Goal: Task Accomplishment & Management: Complete application form

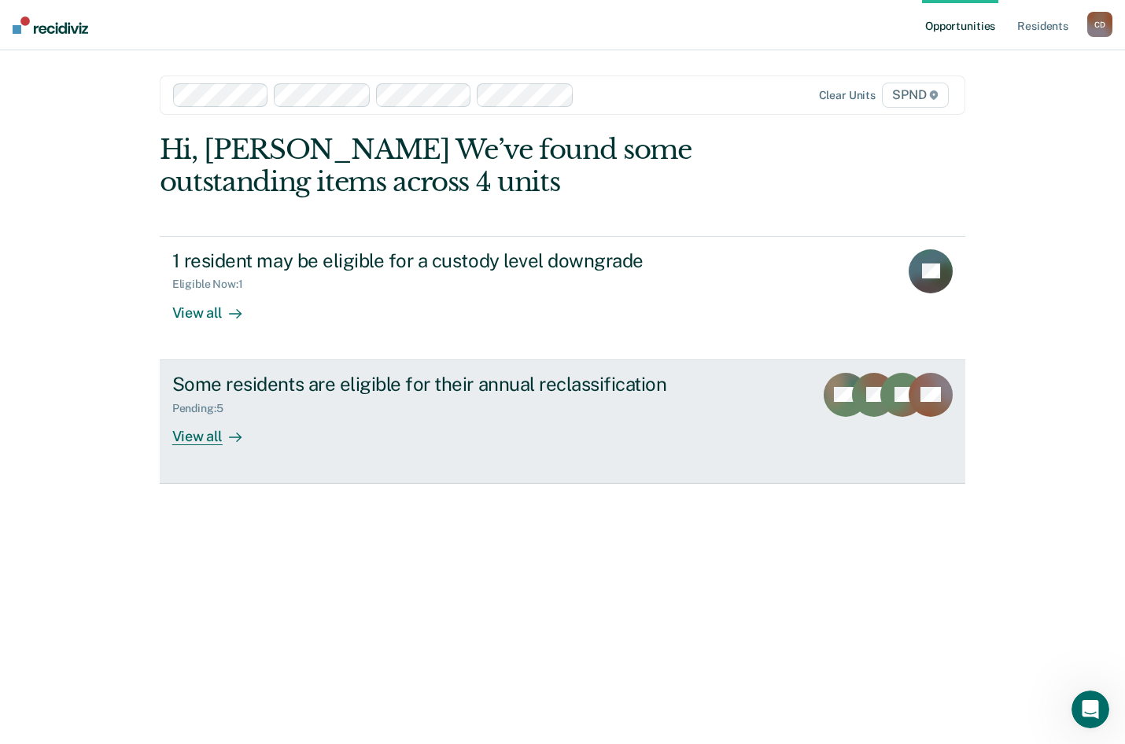
click at [208, 436] on div "View all" at bounding box center [216, 429] width 88 height 31
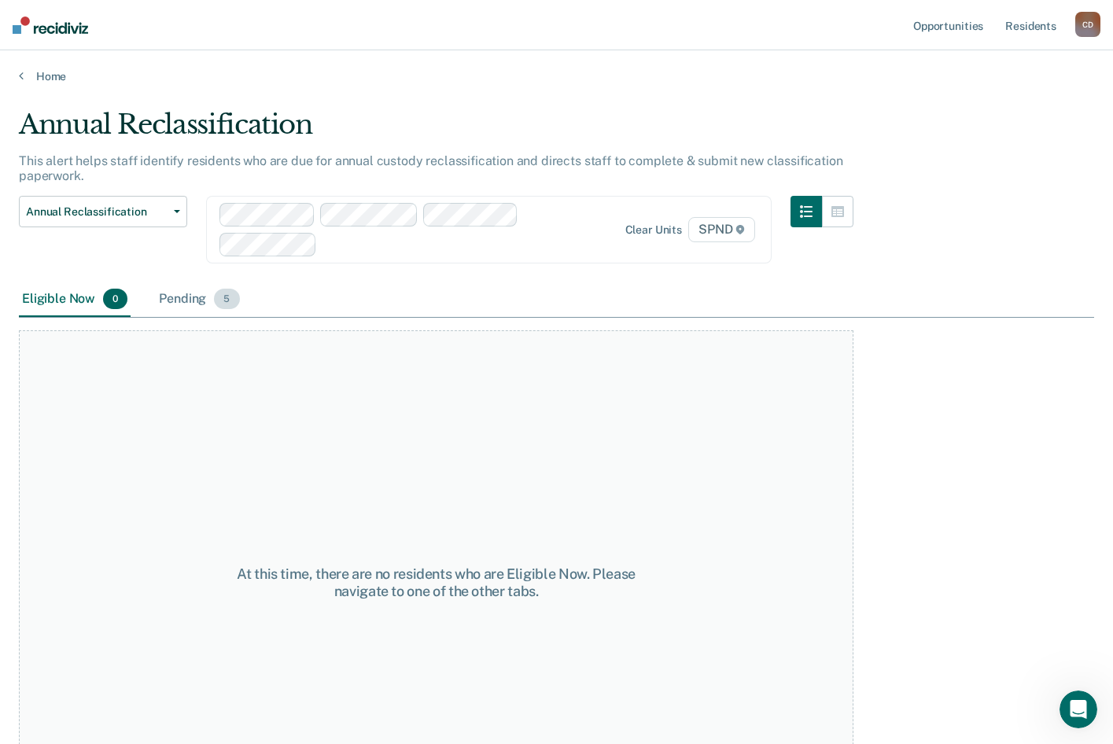
click at [183, 301] on div "Pending 5" at bounding box center [199, 299] width 87 height 35
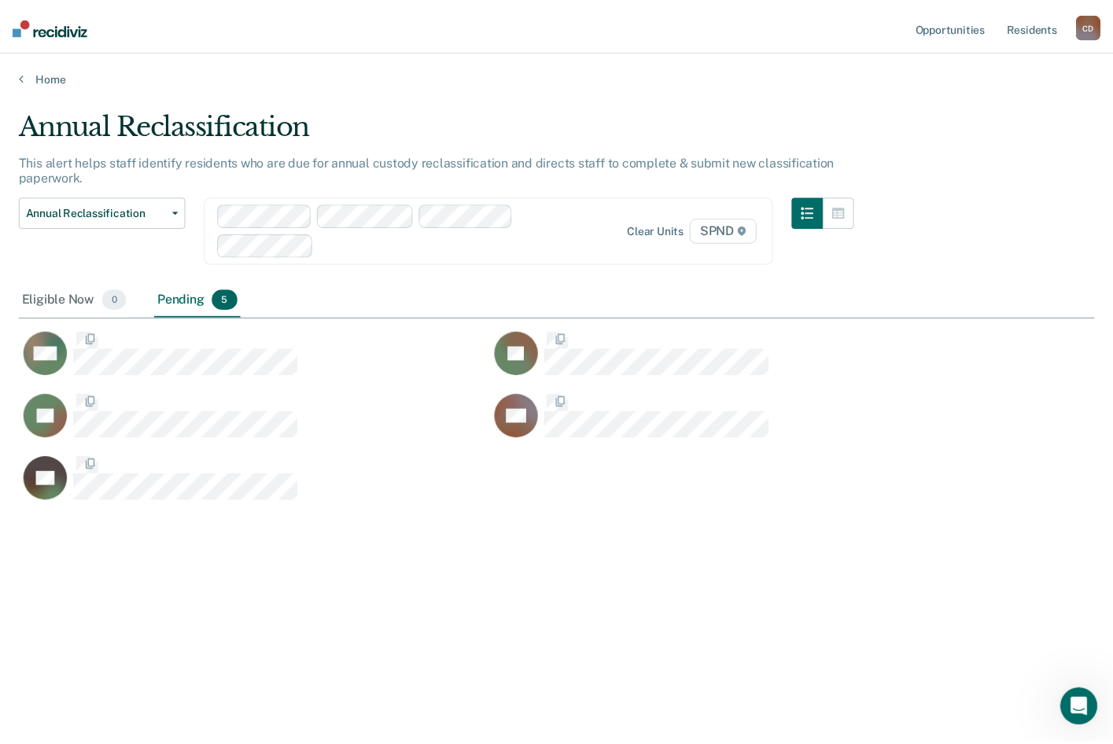
scroll to position [506, 1075]
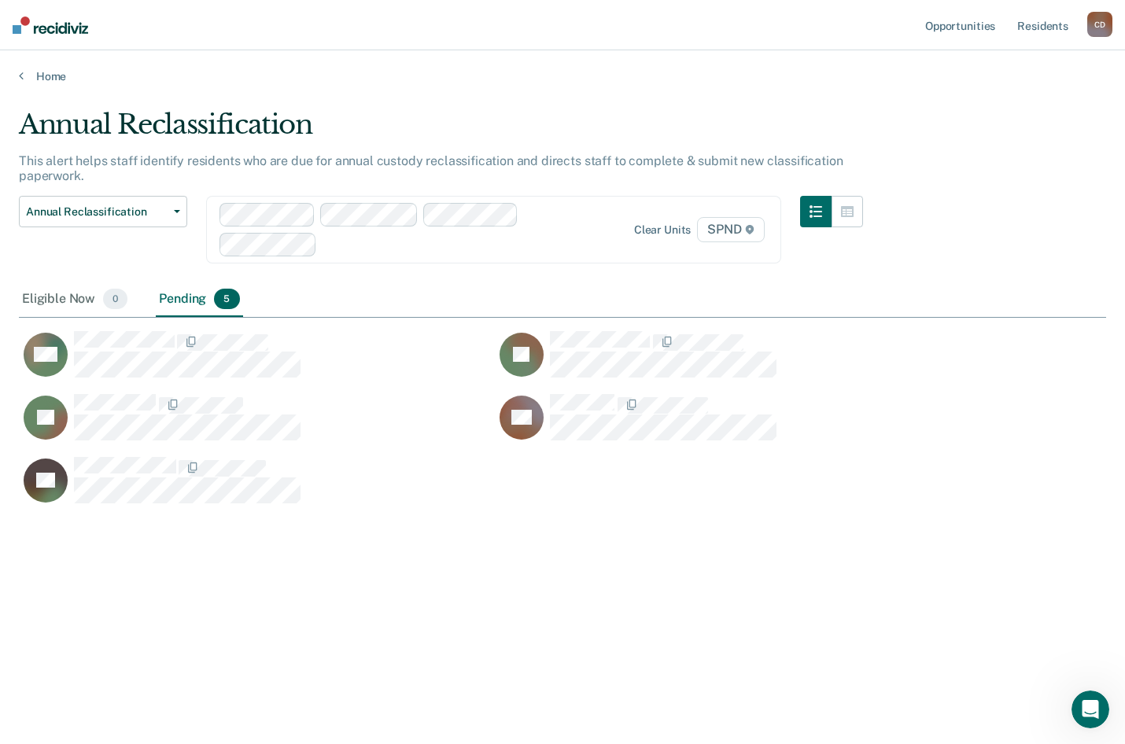
click at [138, 598] on div "Annual Reclassification This alert helps staff identify residents who are due f…" at bounding box center [562, 367] width 1087 height 517
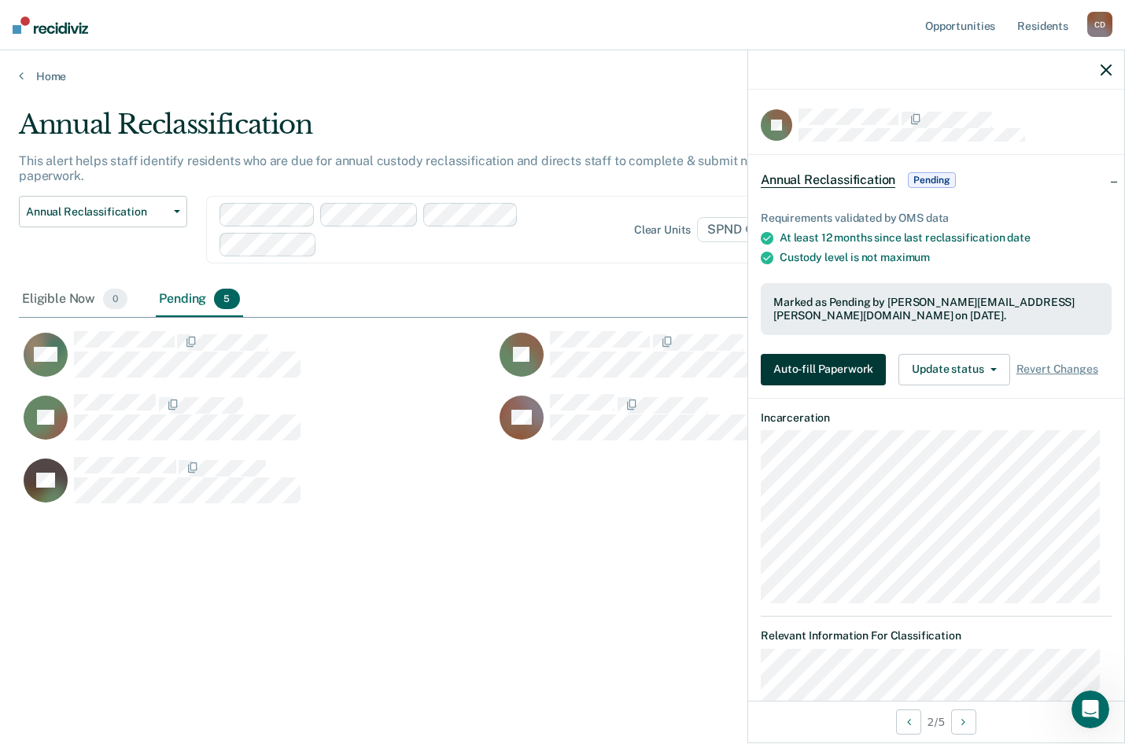
click at [833, 370] on button "Auto-fill Paperwork" at bounding box center [823, 369] width 125 height 31
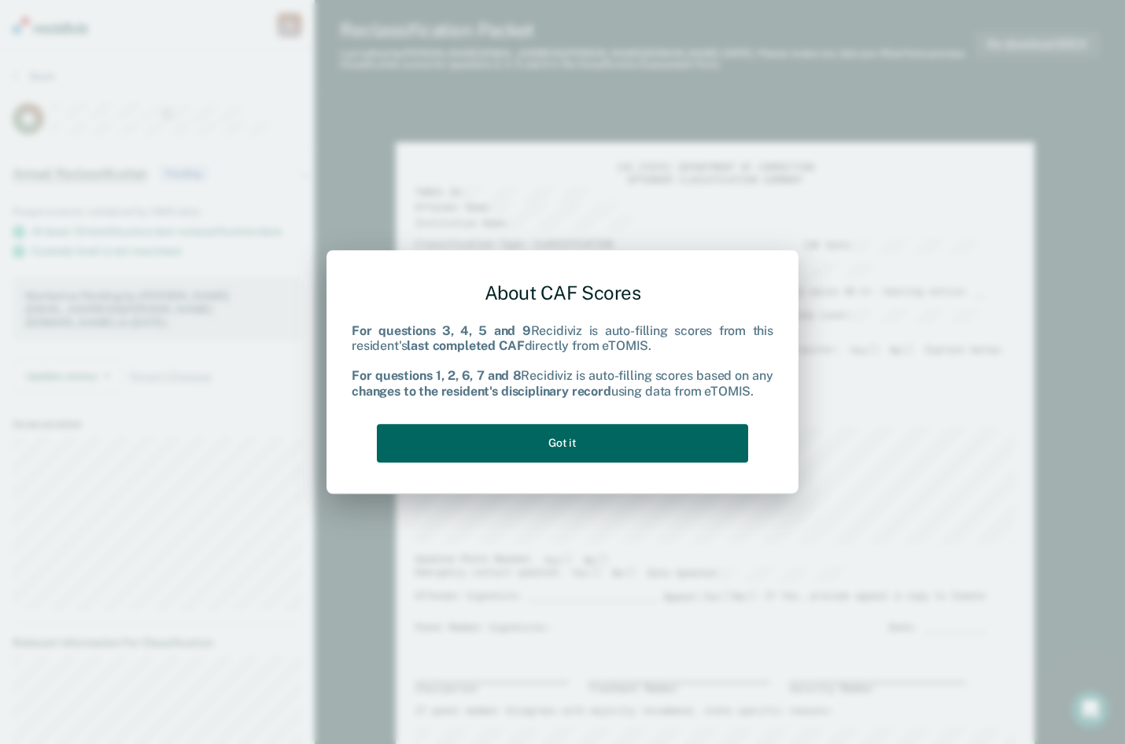
click at [566, 443] on button "Got it" at bounding box center [562, 443] width 371 height 39
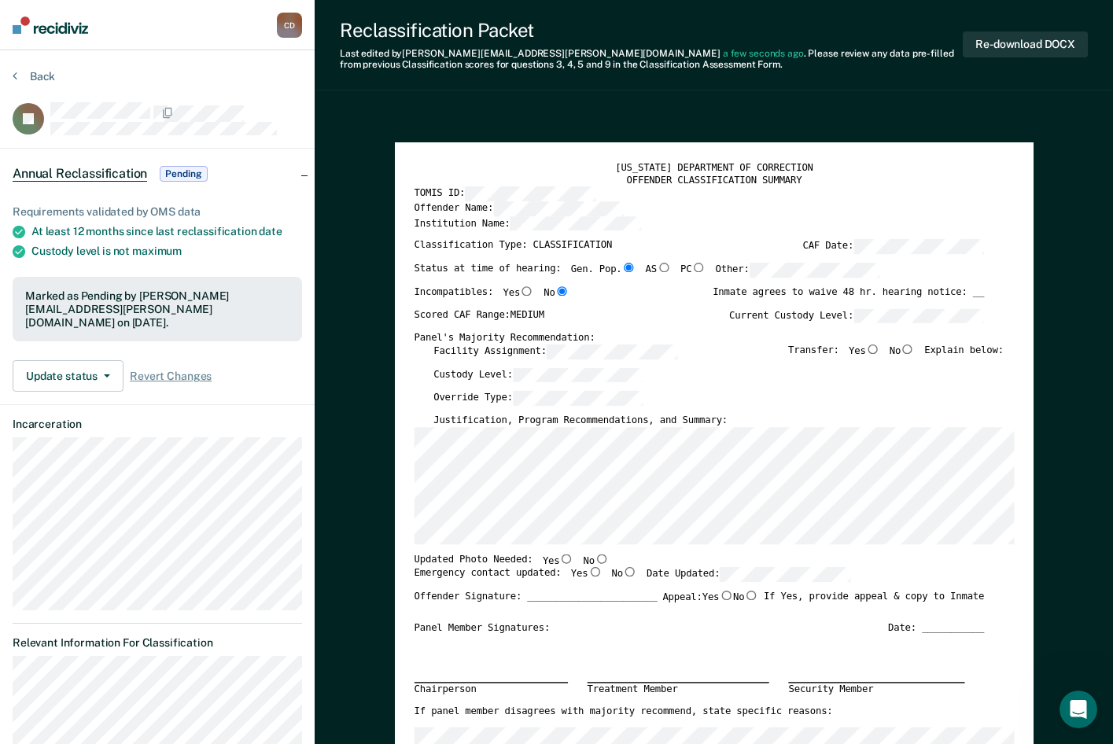
click at [915, 349] on input "No" at bounding box center [907, 348] width 14 height 9
type textarea "x"
radio input "true"
click at [424, 425] on div "[US_STATE] DEPARTMENT OF CORRECTION OFFENDER CLASSIFICATION SUMMARY TOMIS ID: O…" at bounding box center [714, 557] width 600 height 792
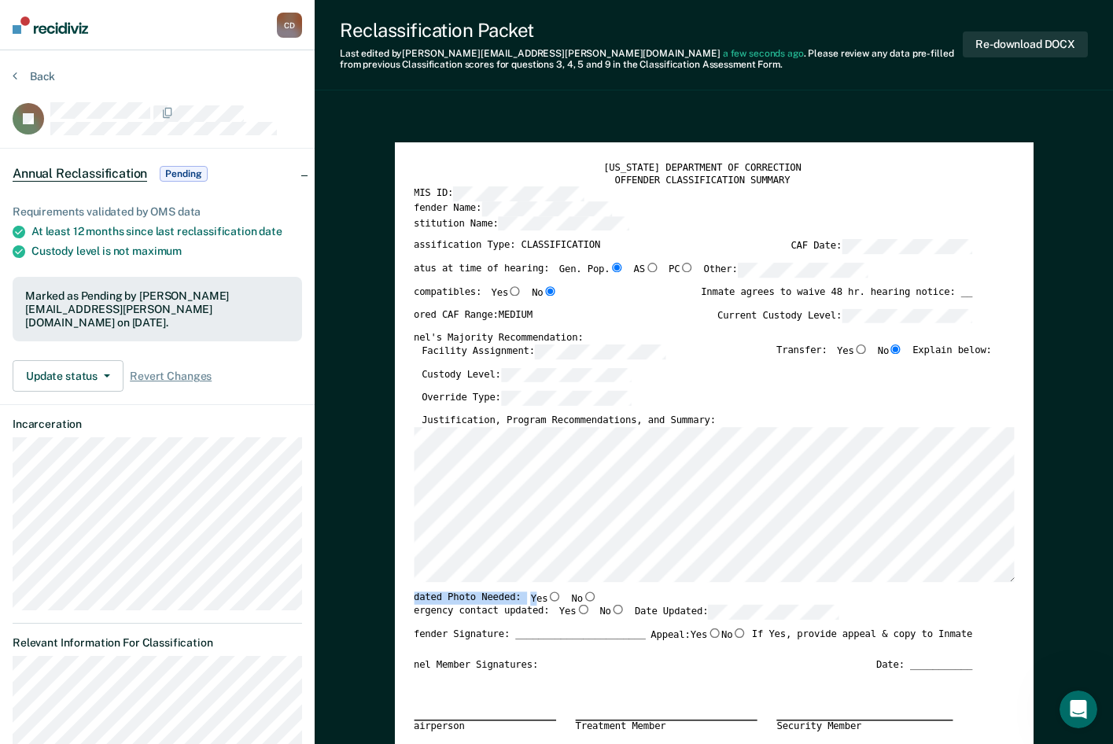
click at [429, 573] on div "[US_STATE] DEPARTMENT OF CORRECTION OFFENDER CLASSIFICATION SUMMARY TOMIS ID: O…" at bounding box center [702, 576] width 600 height 830
drag, startPoint x: 528, startPoint y: 583, endPoint x: 402, endPoint y: 565, distance: 127.1
click at [402, 565] on div "[US_STATE] DEPARTMENT OF CORRECTION OFFENDER CLASSIFICATION SUMMARY TOMIS ID: O…" at bounding box center [714, 558] width 639 height 832
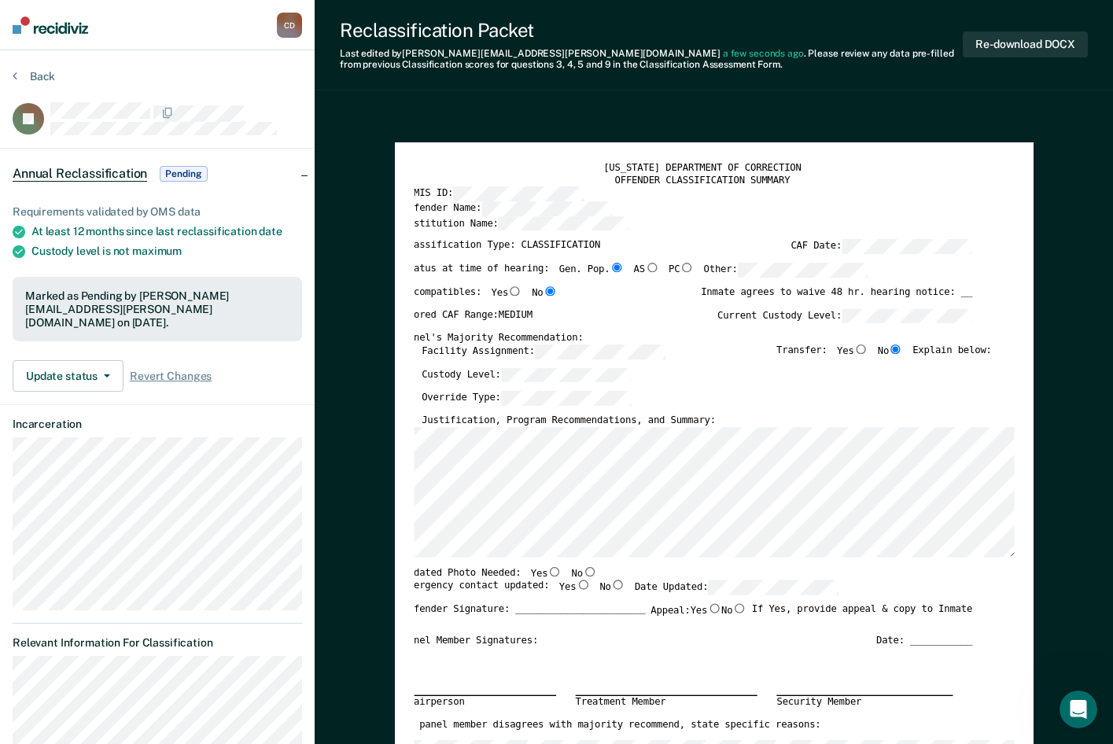
click at [582, 572] on input "No" at bounding box center [589, 570] width 14 height 9
type textarea "x"
radio input "true"
click at [576, 586] on input "Yes" at bounding box center [583, 584] width 14 height 9
type textarea "x"
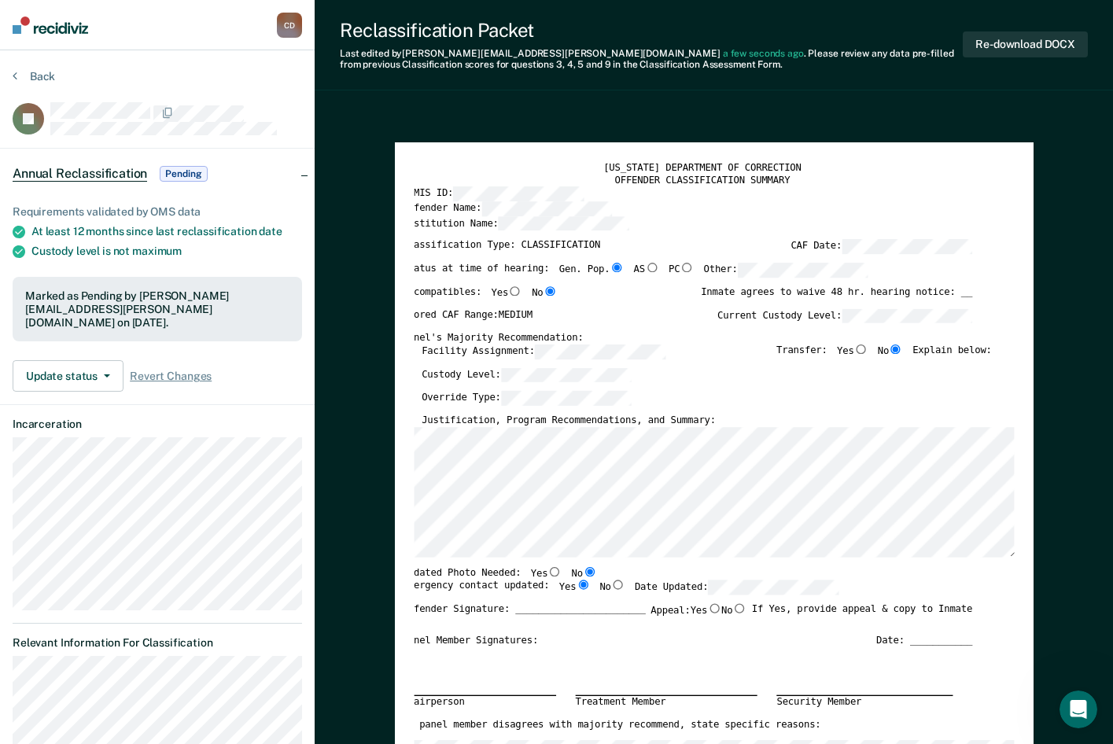
radio input "true"
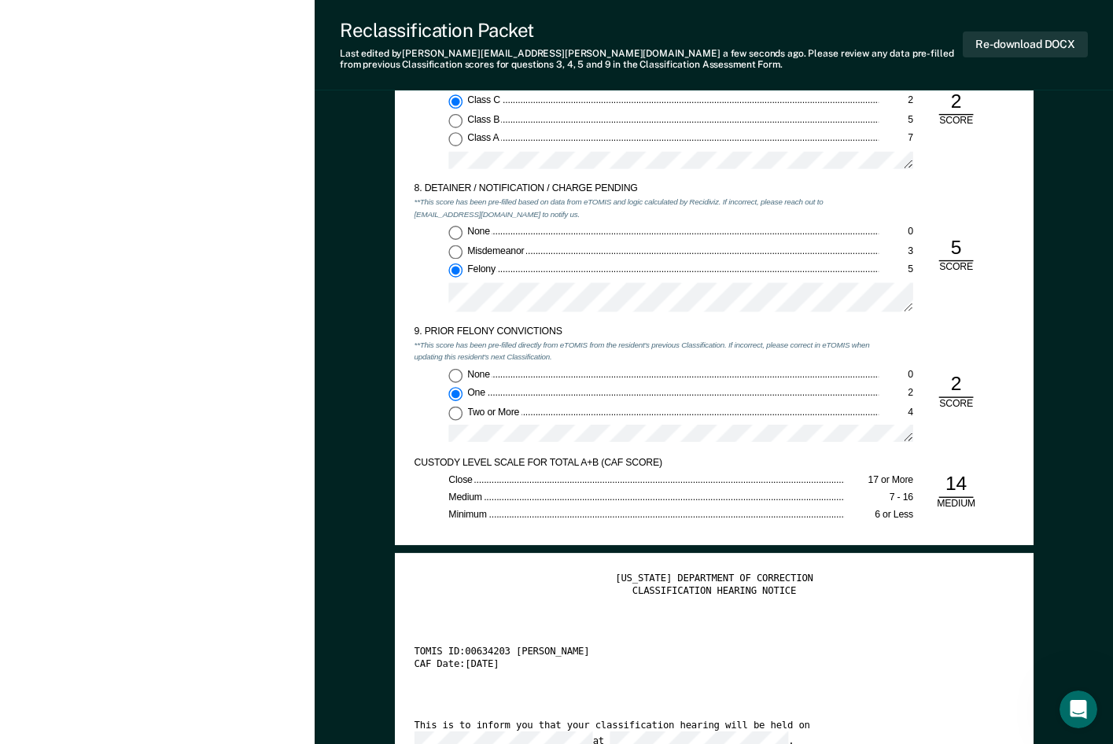
scroll to position [2281, 0]
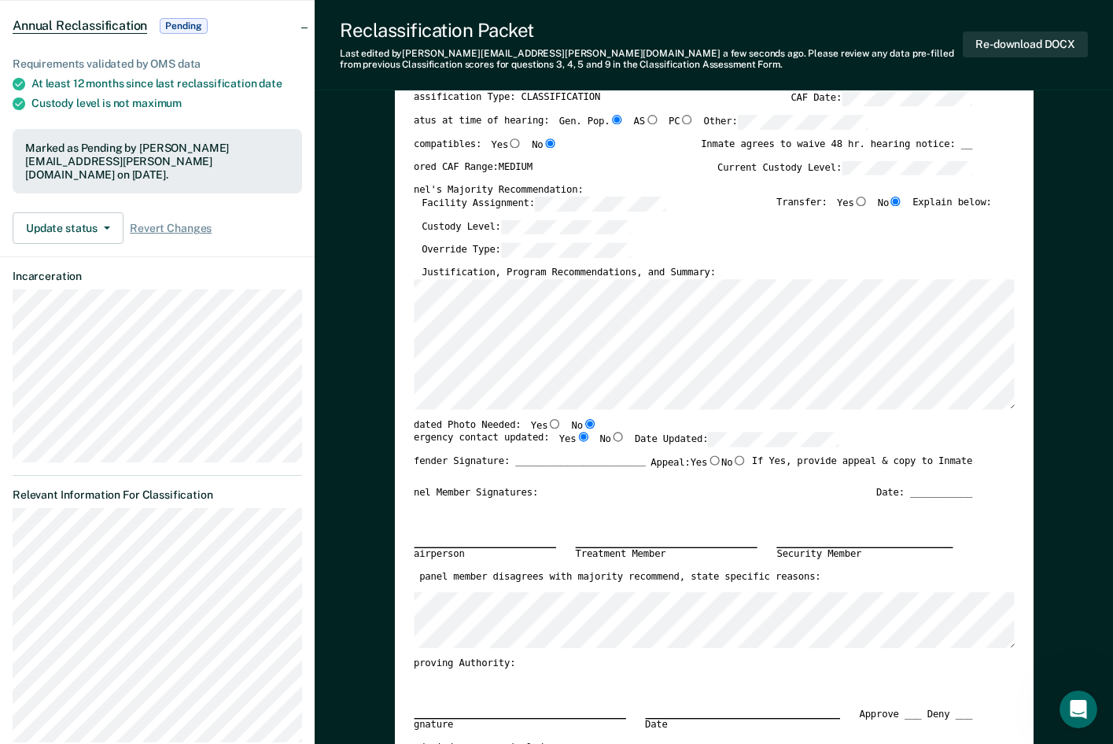
scroll to position [0, 0]
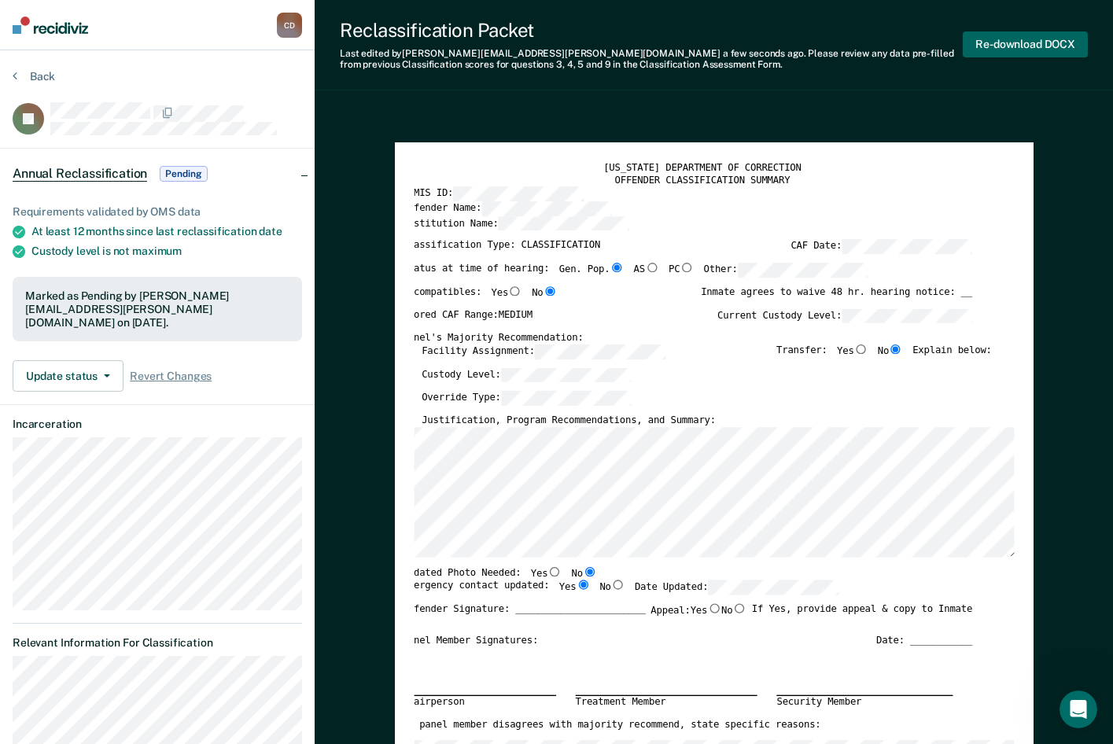
click at [1011, 43] on button "Re-download DOCX" at bounding box center [1025, 44] width 125 height 26
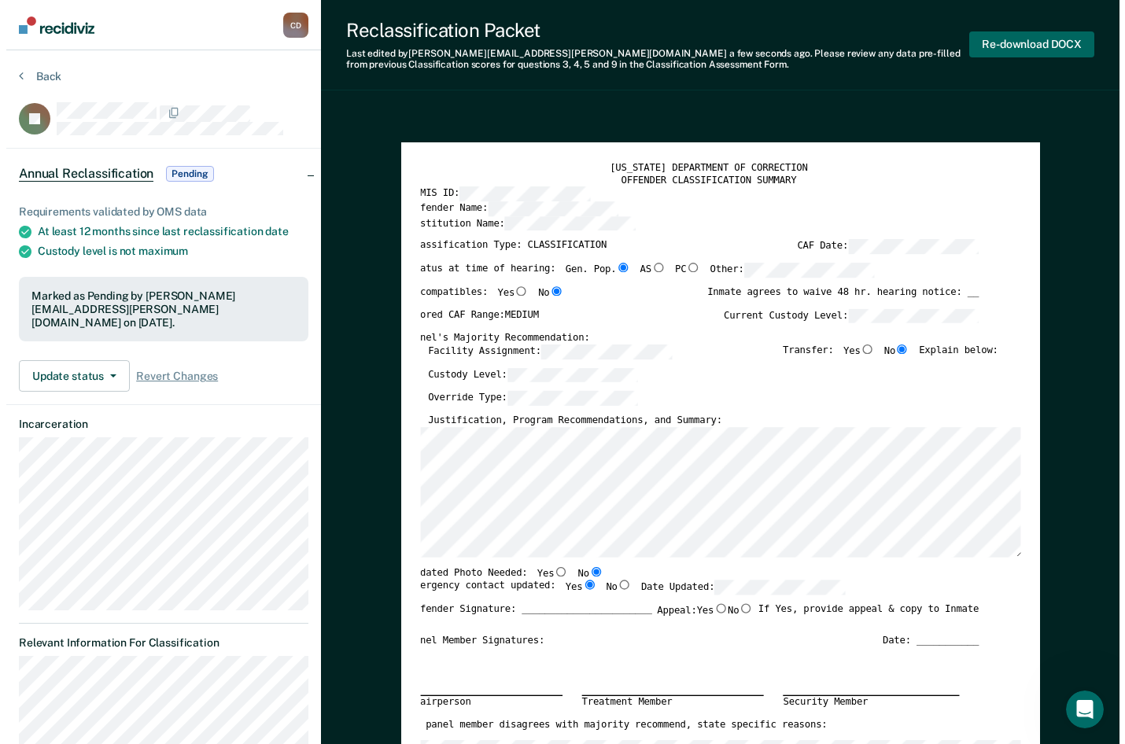
scroll to position [0, 3]
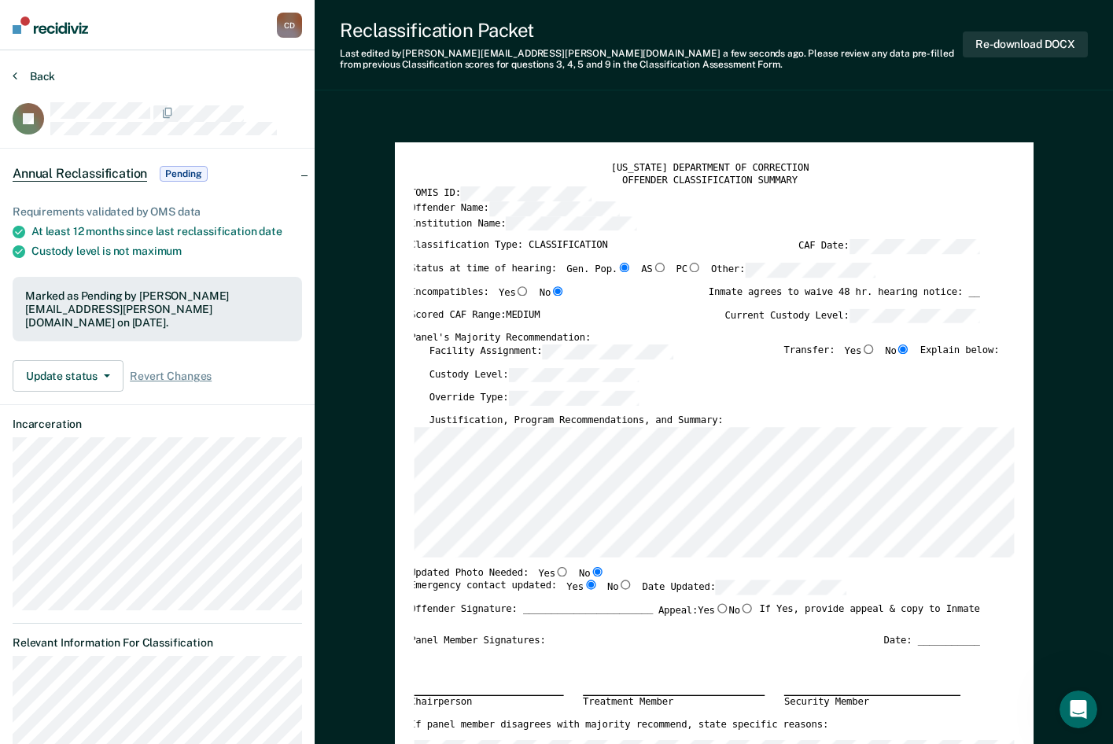
click at [35, 77] on button "Back" at bounding box center [34, 76] width 42 height 14
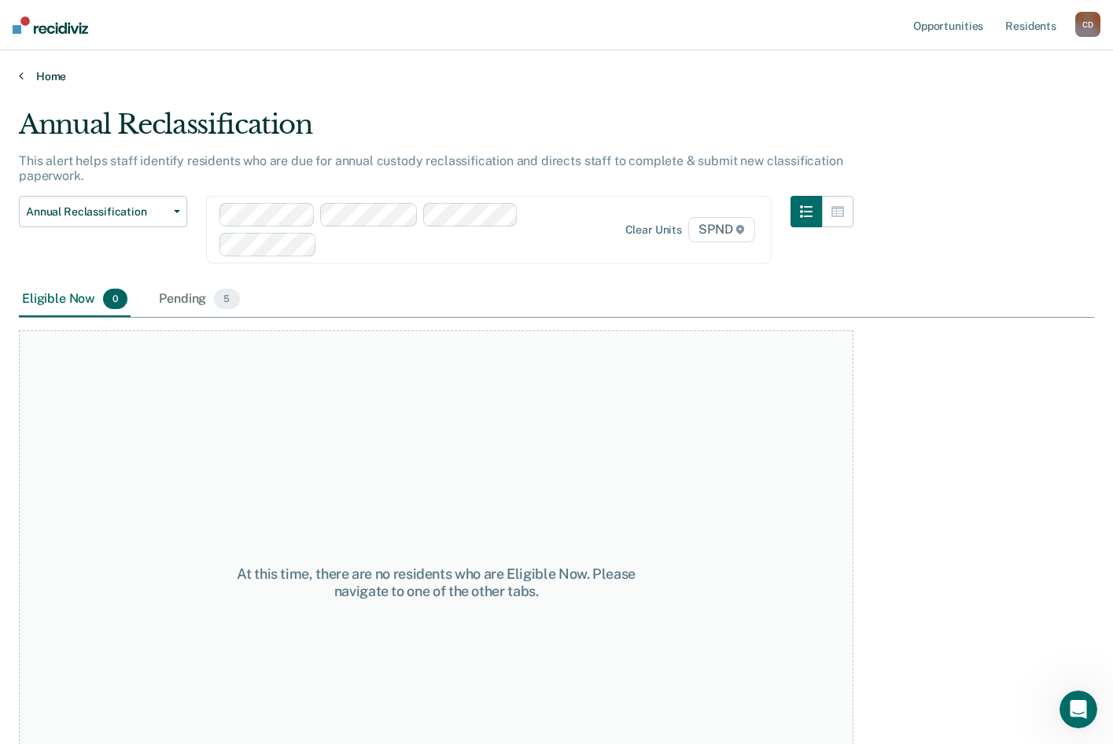
click at [24, 80] on link "Home" at bounding box center [556, 76] width 1075 height 14
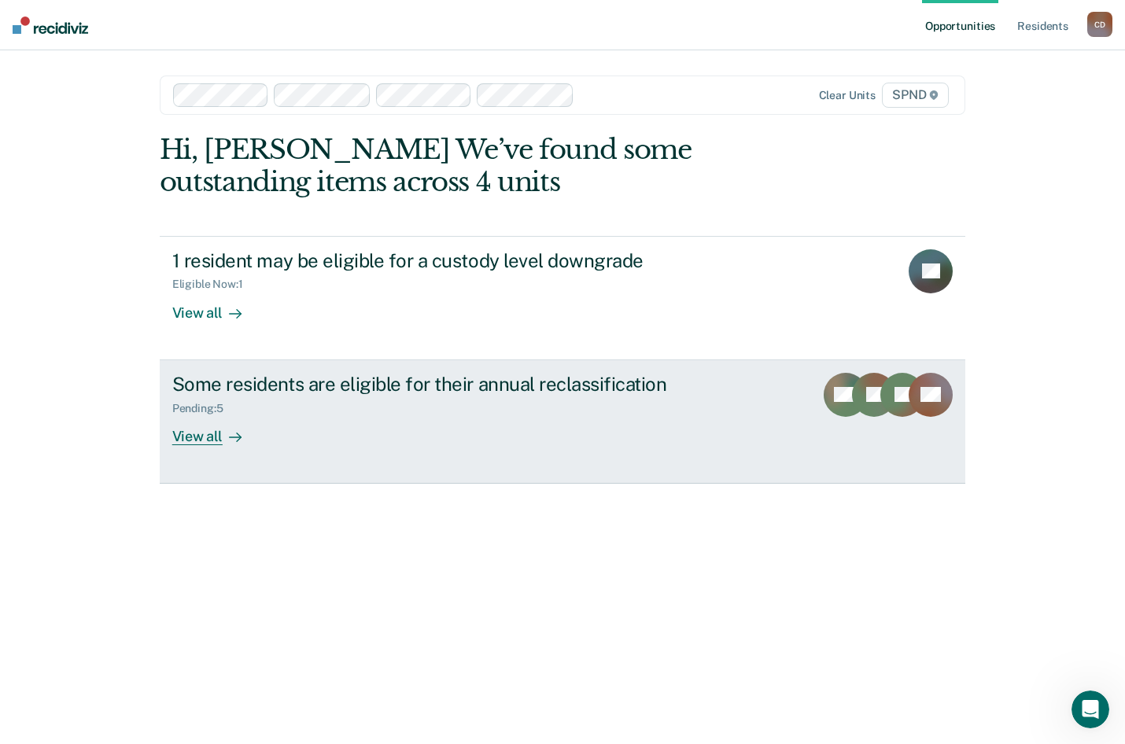
click at [201, 440] on div "View all" at bounding box center [216, 429] width 88 height 31
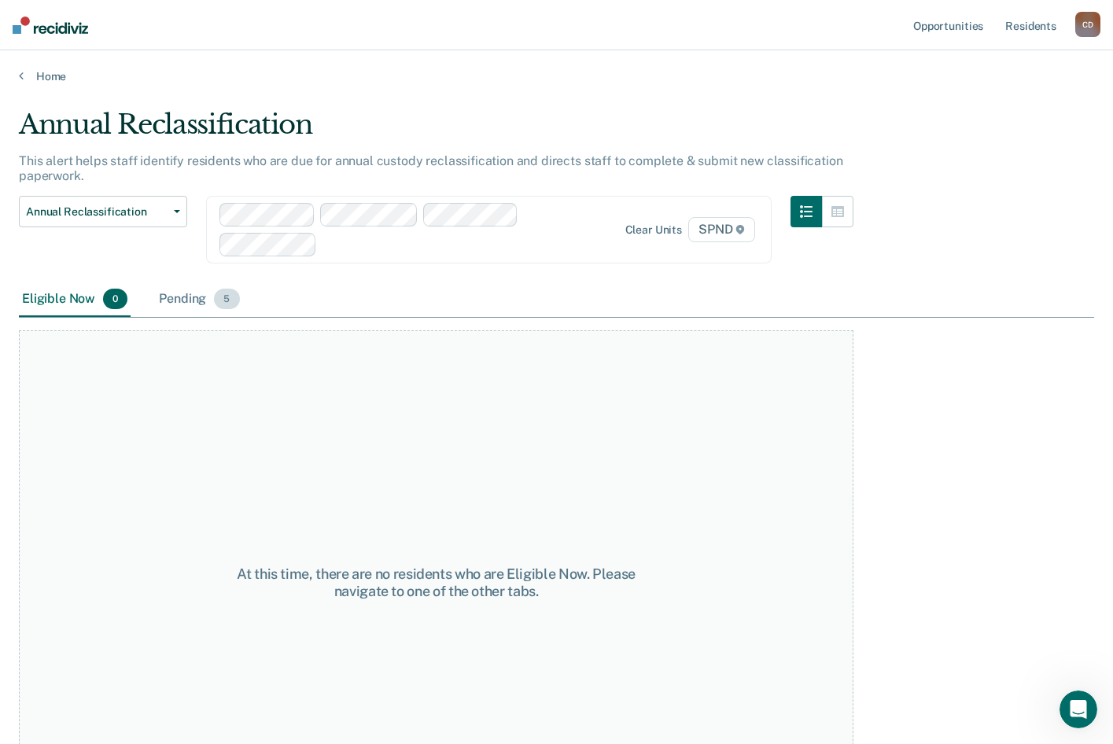
click at [186, 296] on div "Pending 5" at bounding box center [199, 299] width 87 height 35
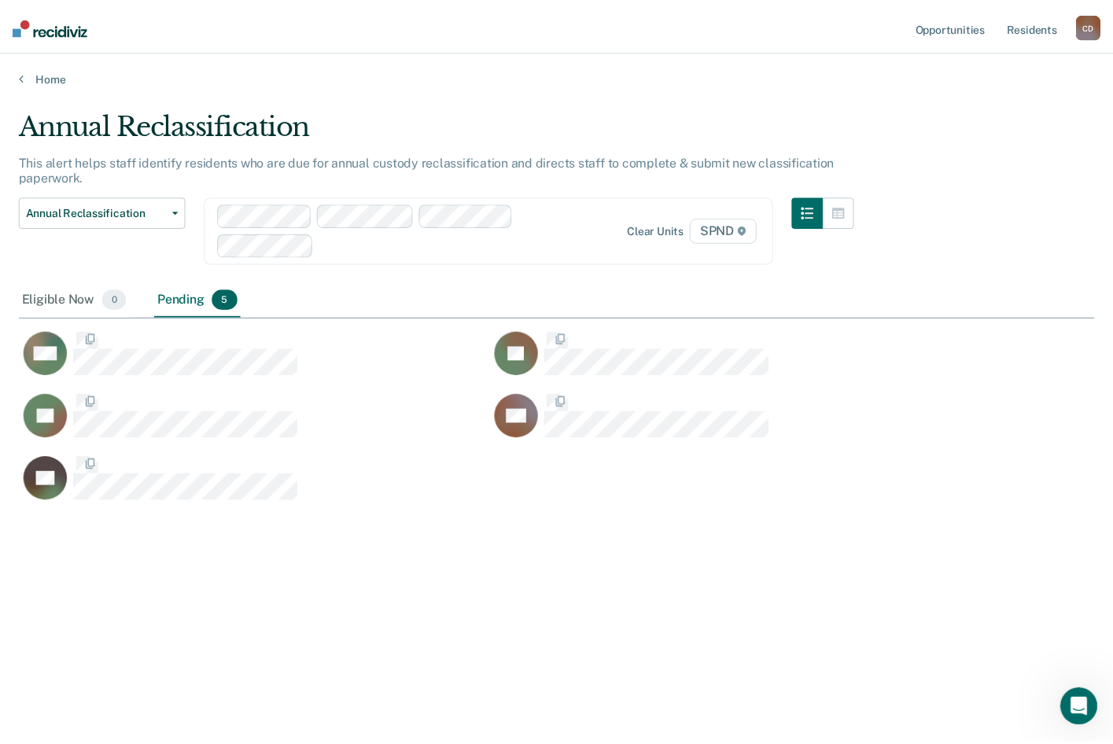
scroll to position [506, 1075]
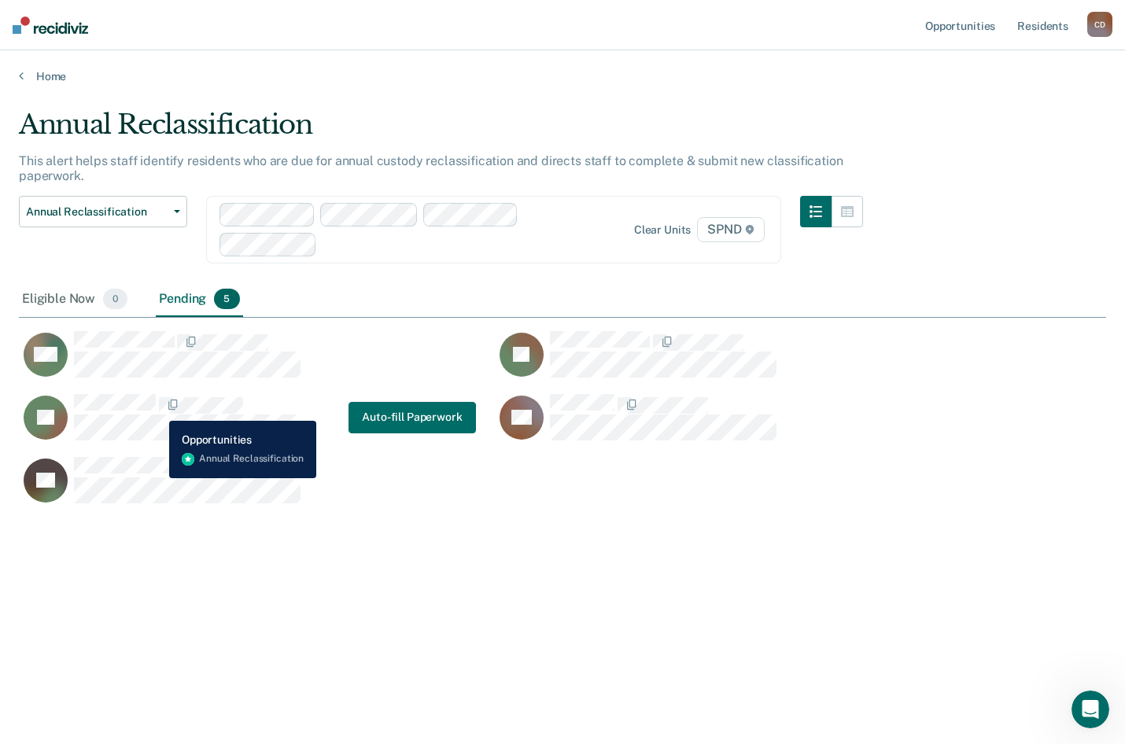
click at [157, 409] on span "CaseloadOpportunityCell-00115674" at bounding box center [157, 405] width 3 height 17
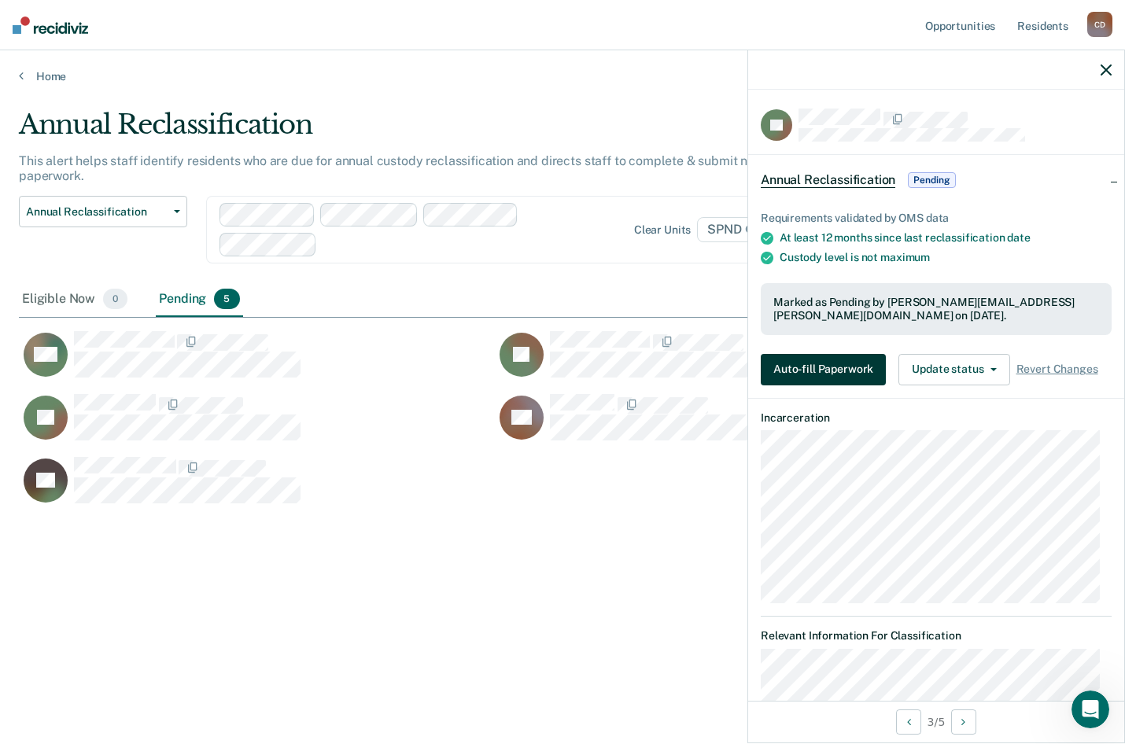
click at [844, 376] on button "Auto-fill Paperwork" at bounding box center [823, 369] width 125 height 31
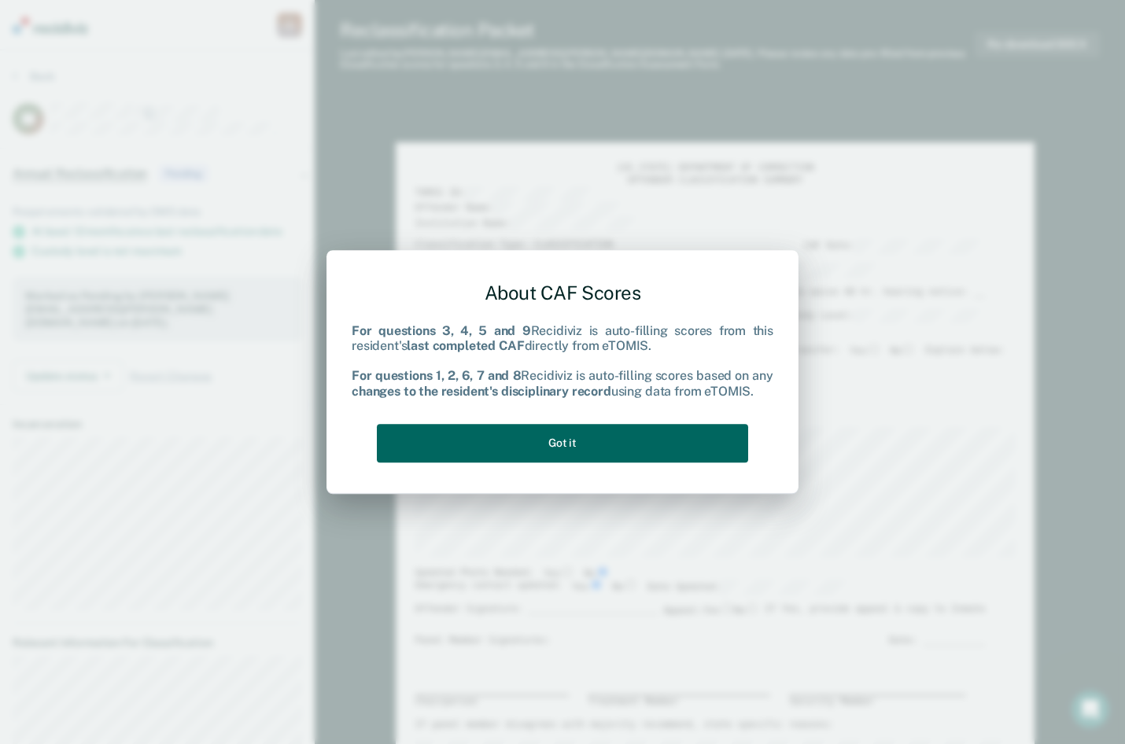
click at [598, 436] on button "Got it" at bounding box center [562, 443] width 371 height 39
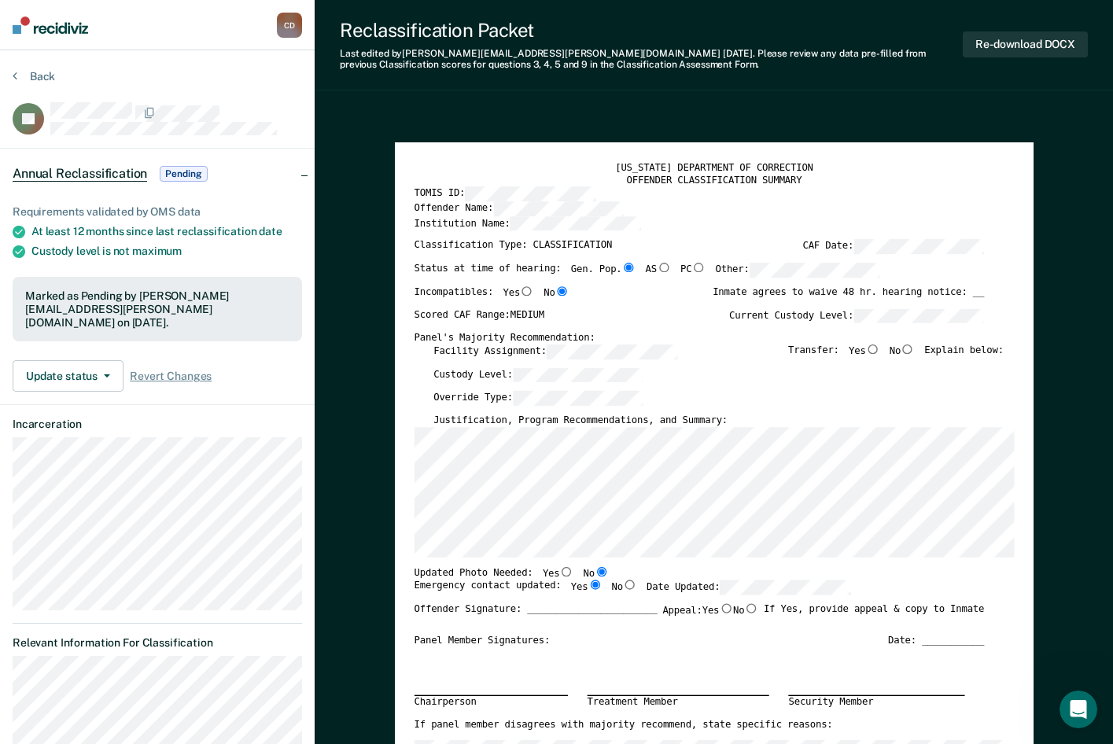
click at [912, 344] on input "No" at bounding box center [907, 348] width 14 height 9
type textarea "x"
radio input "true"
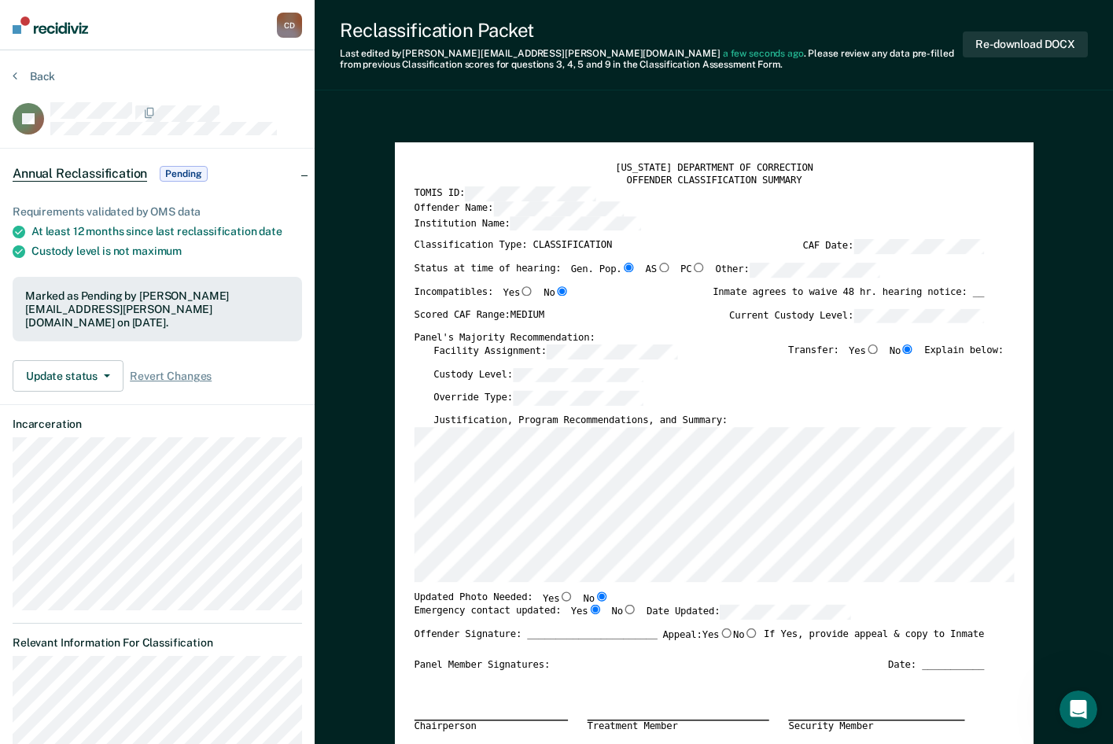
click at [407, 573] on div "[US_STATE] DEPARTMENT OF CORRECTION OFFENDER CLASSIFICATION SUMMARY TOMIS ID: O…" at bounding box center [714, 558] width 639 height 832
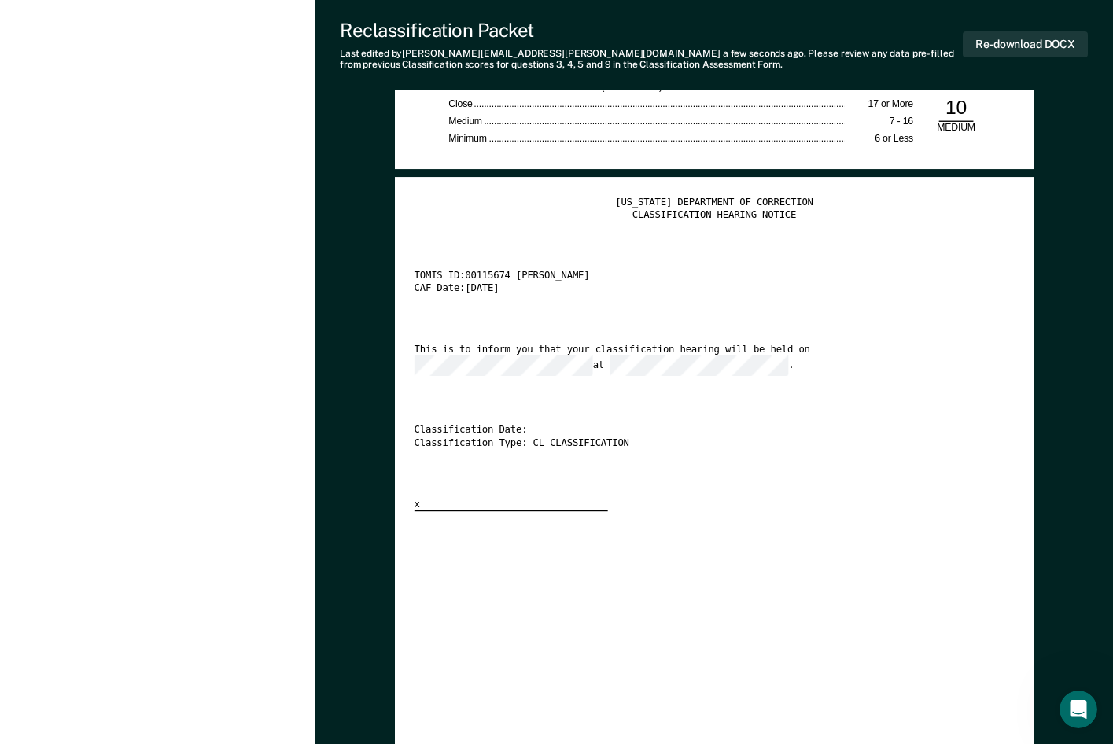
scroll to position [2595, 0]
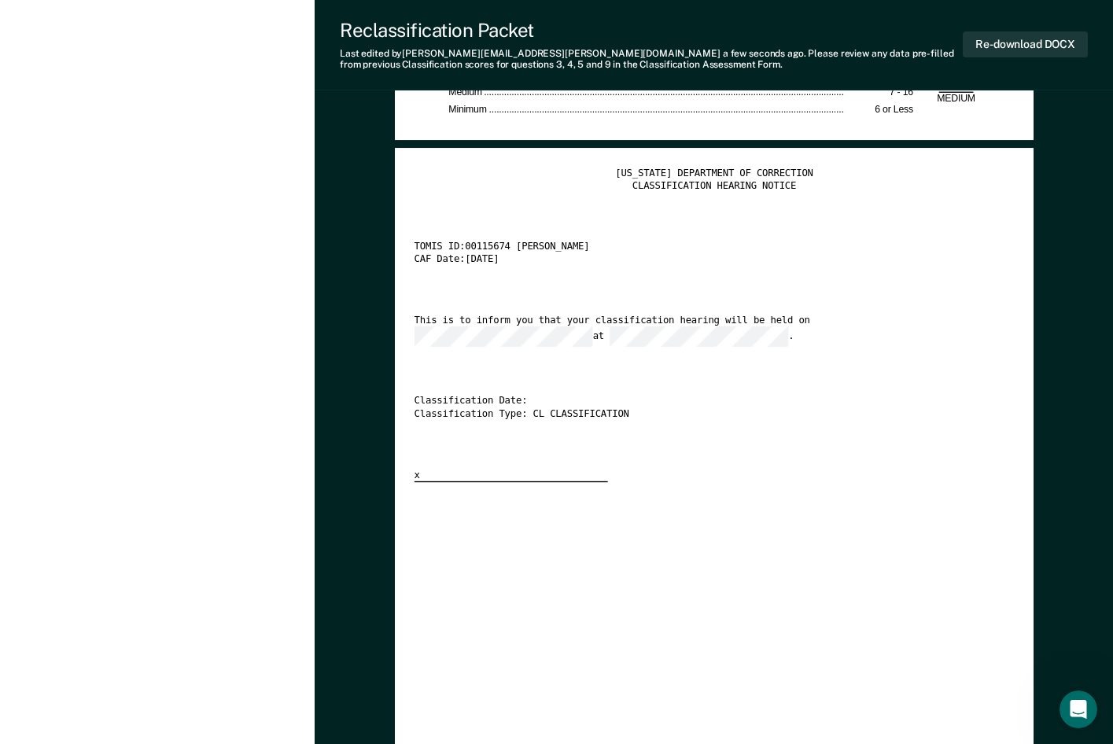
click at [661, 592] on div "[US_STATE] DEPARTMENT OF CORRECTION CLASSIFICATION HEARING NOTICE TOMIS ID: 001…" at bounding box center [714, 565] width 600 height 794
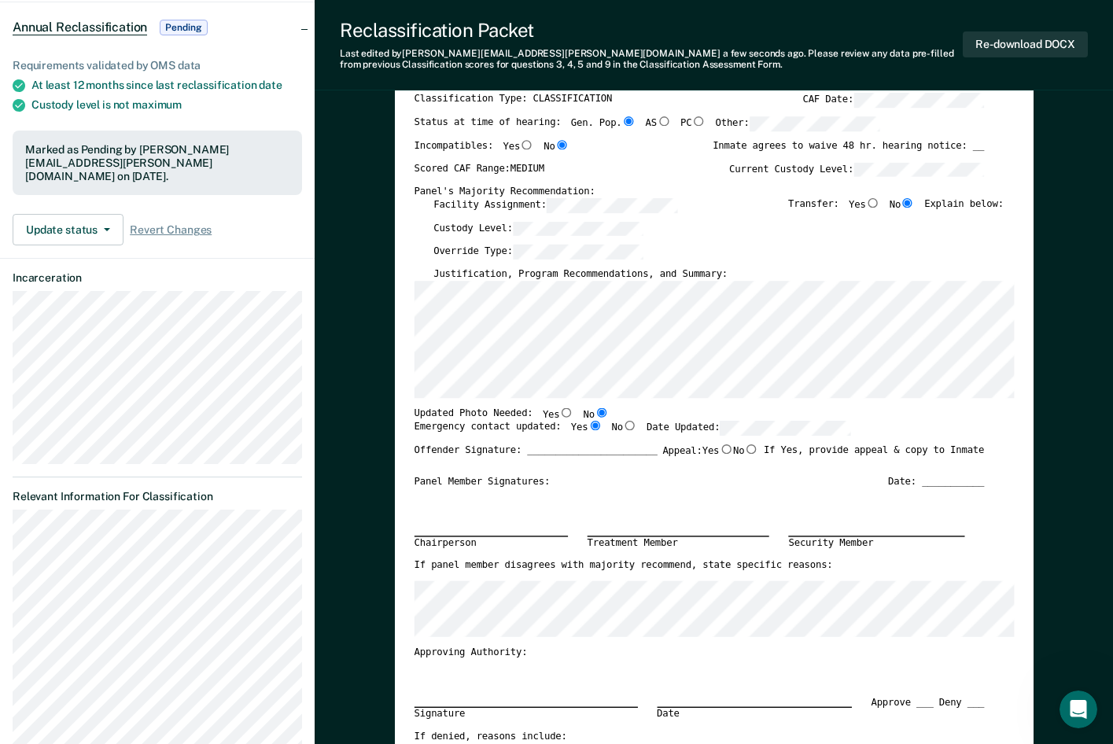
scroll to position [0, 0]
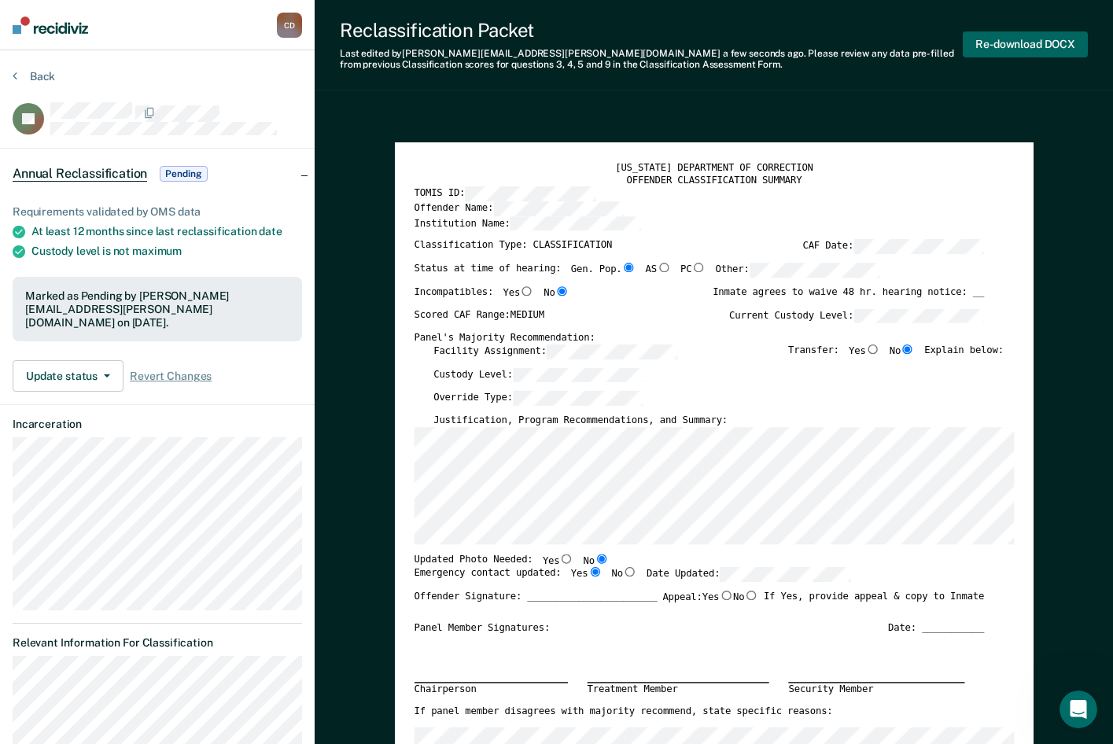
click at [1024, 44] on button "Re-download DOCX" at bounding box center [1025, 44] width 125 height 26
click at [20, 79] on button "Back" at bounding box center [34, 76] width 42 height 14
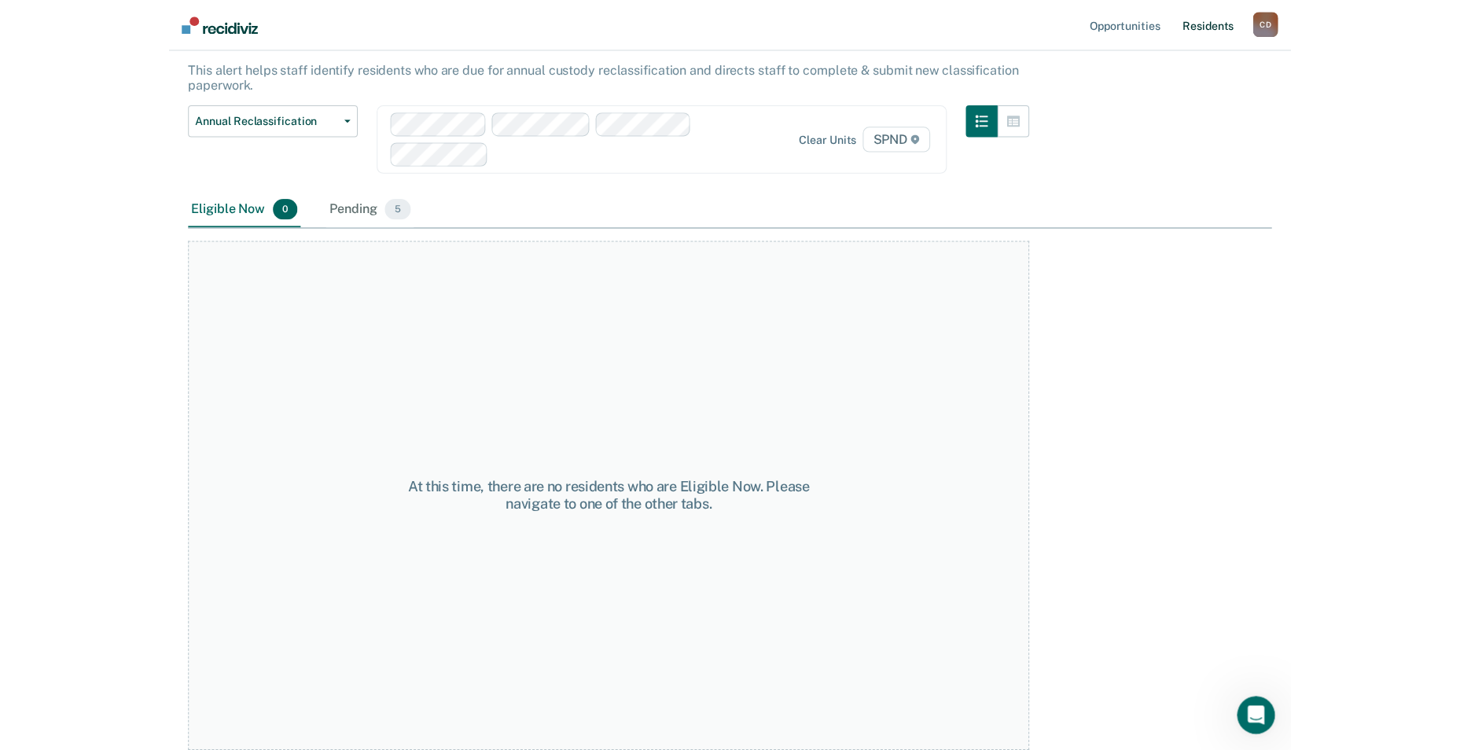
scroll to position [47, 0]
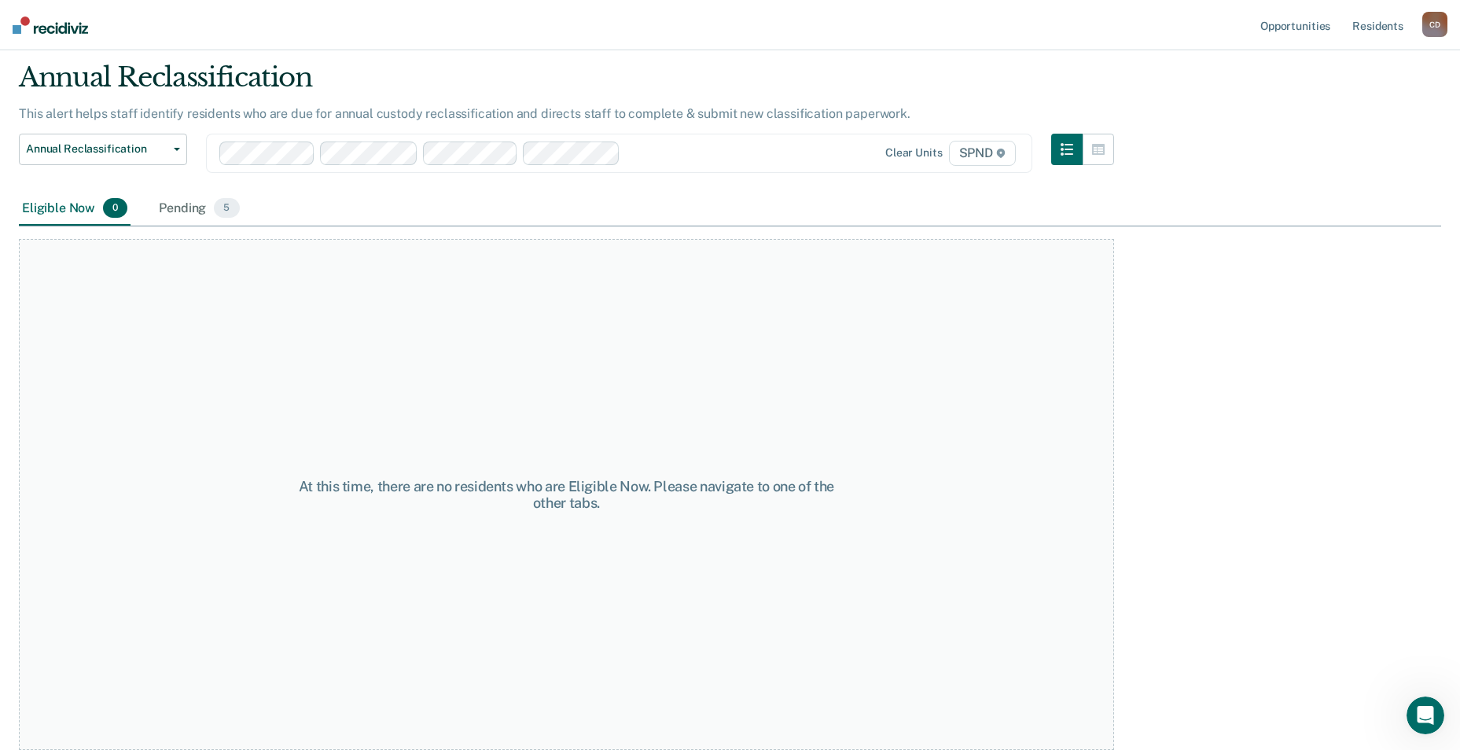
click at [1124, 26] on div "C D" at bounding box center [1435, 24] width 25 height 25
click at [1124, 62] on link "Profile" at bounding box center [1372, 63] width 127 height 13
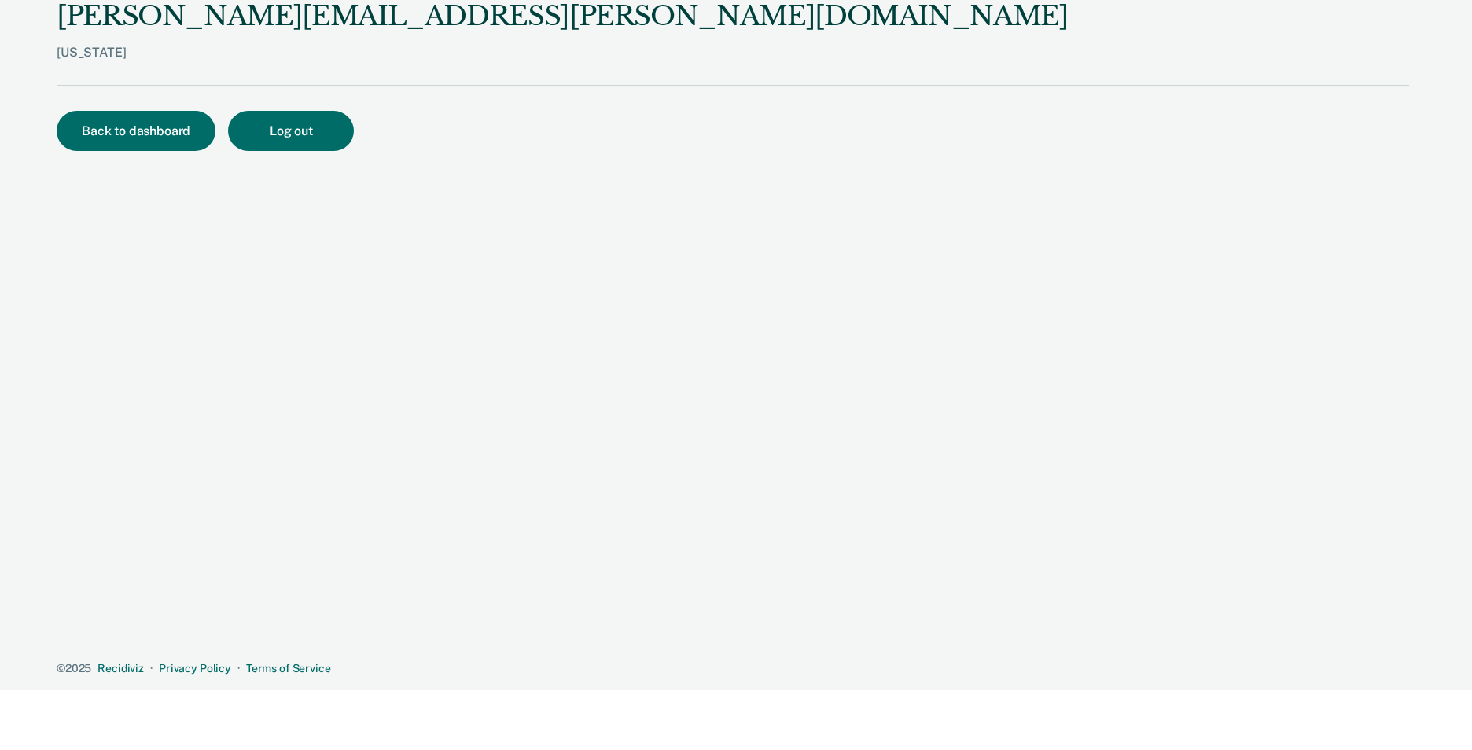
click at [1124, 53] on div "[PERSON_NAME][EMAIL_ADDRESS][PERSON_NAME][DOMAIN_NAME] [US_STATE]" at bounding box center [733, 43] width 1353 height 86
click at [120, 135] on button "Back to dashboard" at bounding box center [136, 131] width 159 height 40
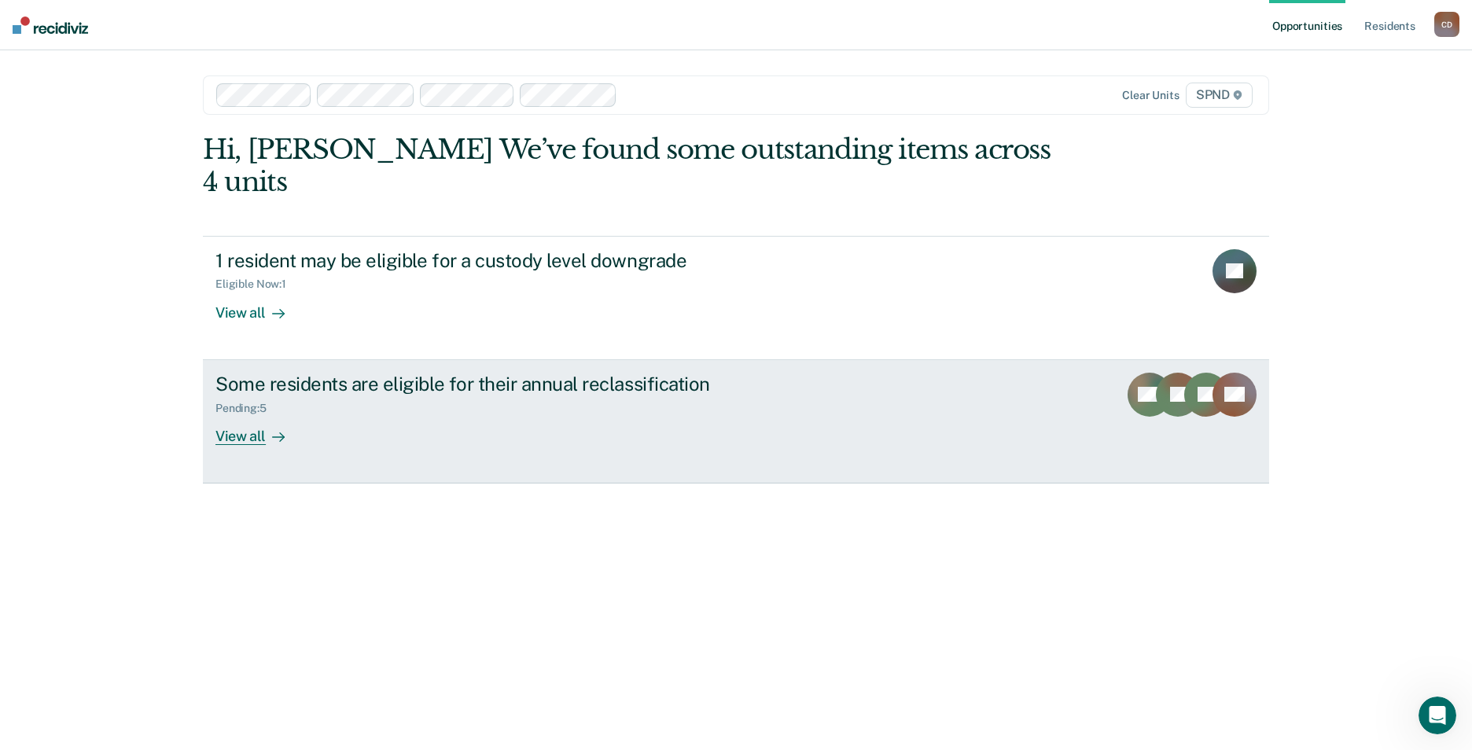
click at [420, 373] on div "Some residents are eligible for their annual reclassification" at bounding box center [491, 384] width 552 height 23
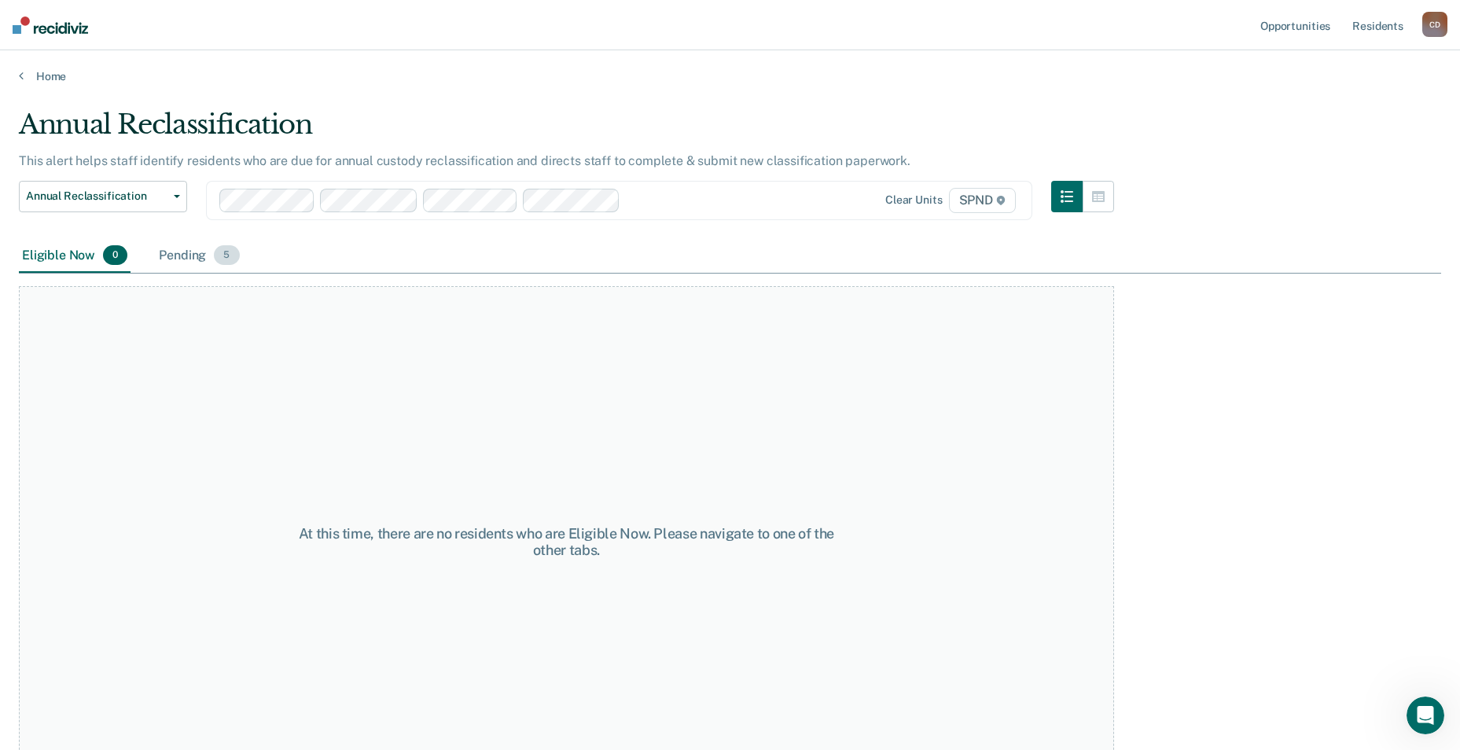
click at [186, 250] on div "Pending 5" at bounding box center [199, 256] width 87 height 35
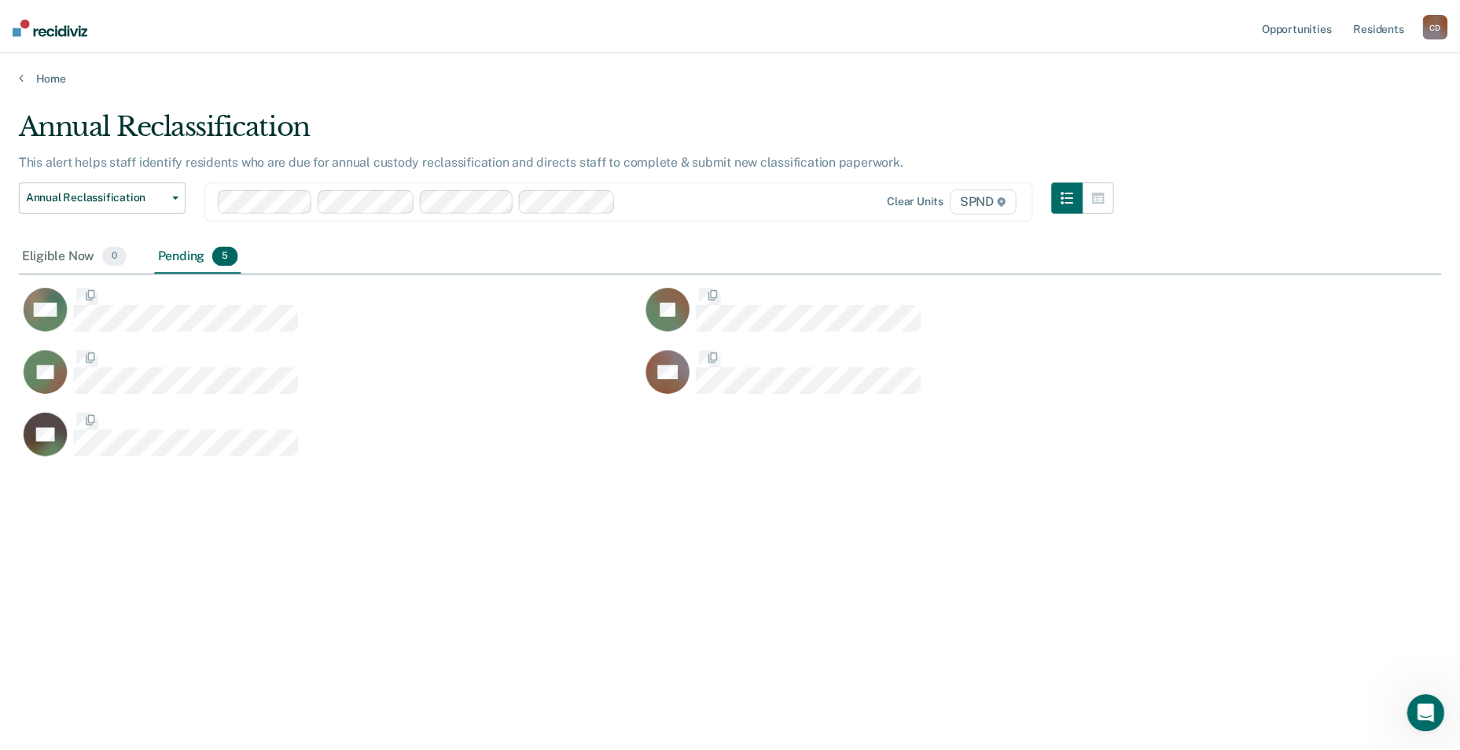
scroll to position [512, 1423]
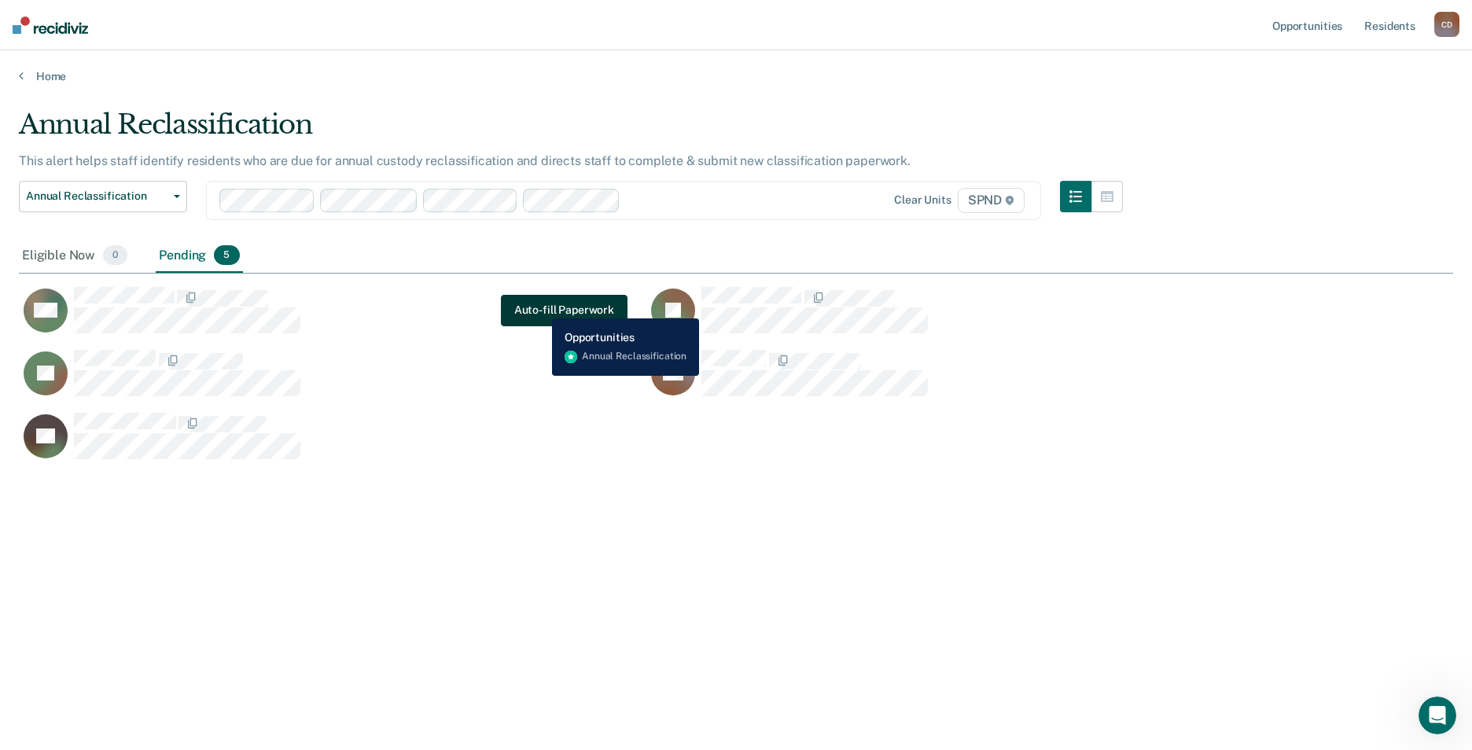
click at [540, 307] on button "Auto-fill Paperwork" at bounding box center [564, 310] width 127 height 31
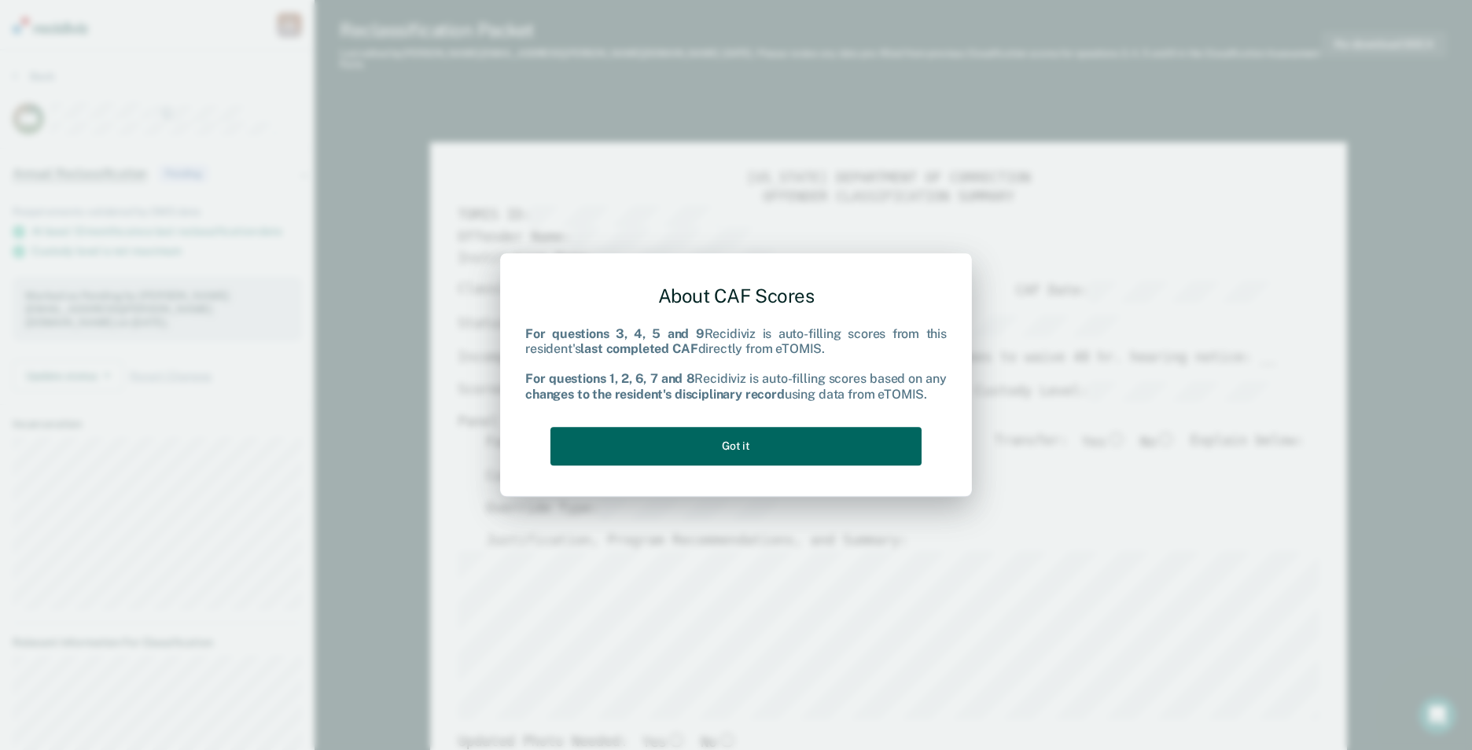
click at [741, 447] on button "Got it" at bounding box center [736, 446] width 371 height 39
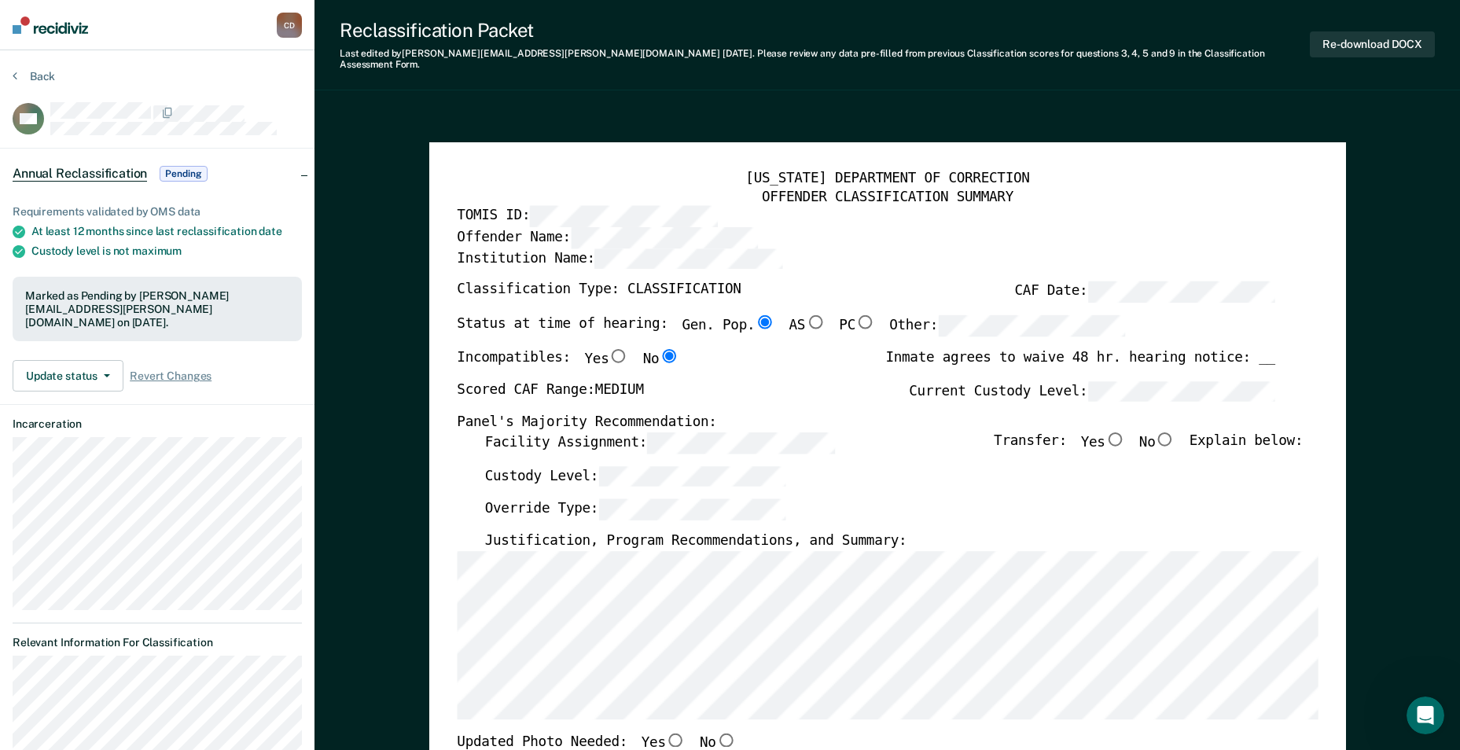
click at [451, 543] on div "[US_STATE] DEPARTMENT OF CORRECTION OFFENDER CLASSIFICATION SUMMARY TOMIS ID: O…" at bounding box center [887, 739] width 917 height 1195
click at [826, 414] on div "Panel's Majority Recommendation:" at bounding box center [866, 423] width 819 height 18
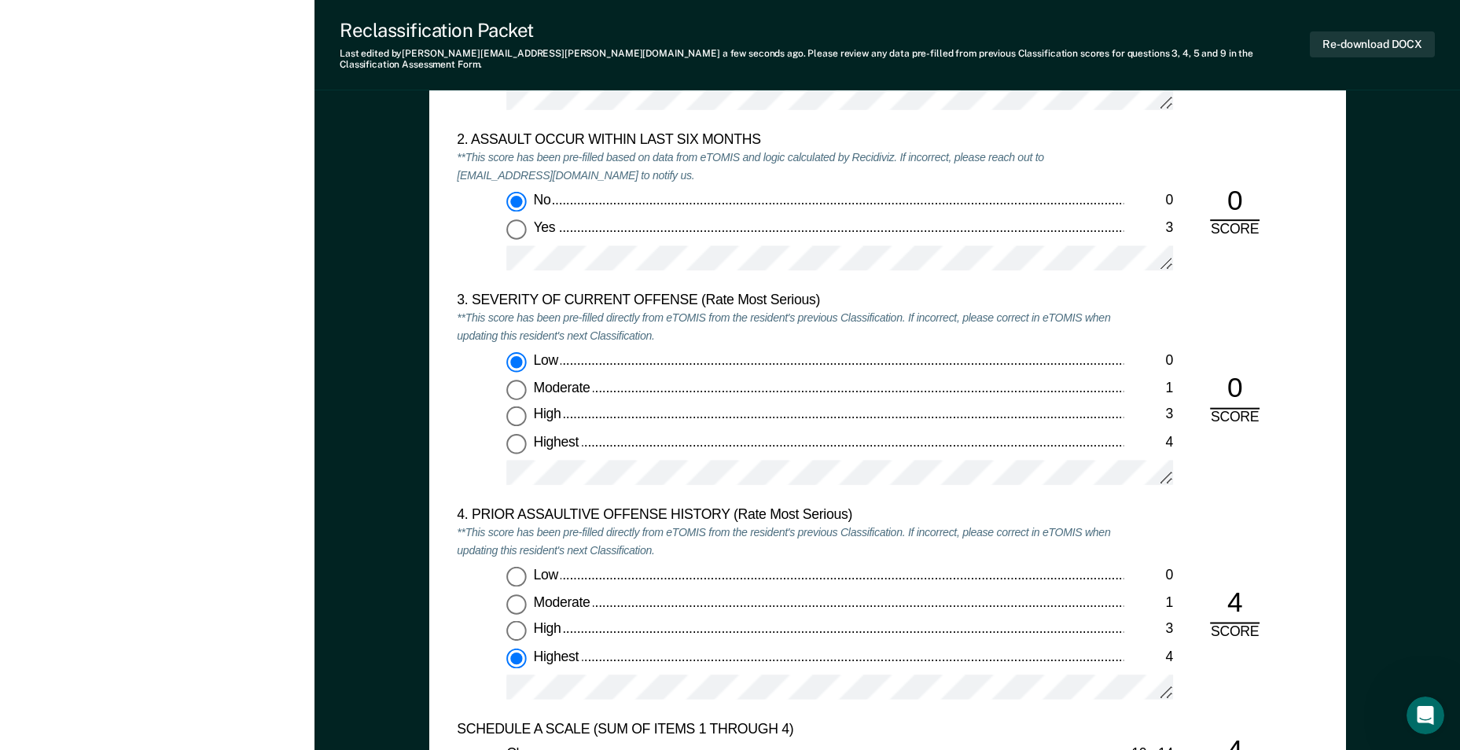
scroll to position [1730, 0]
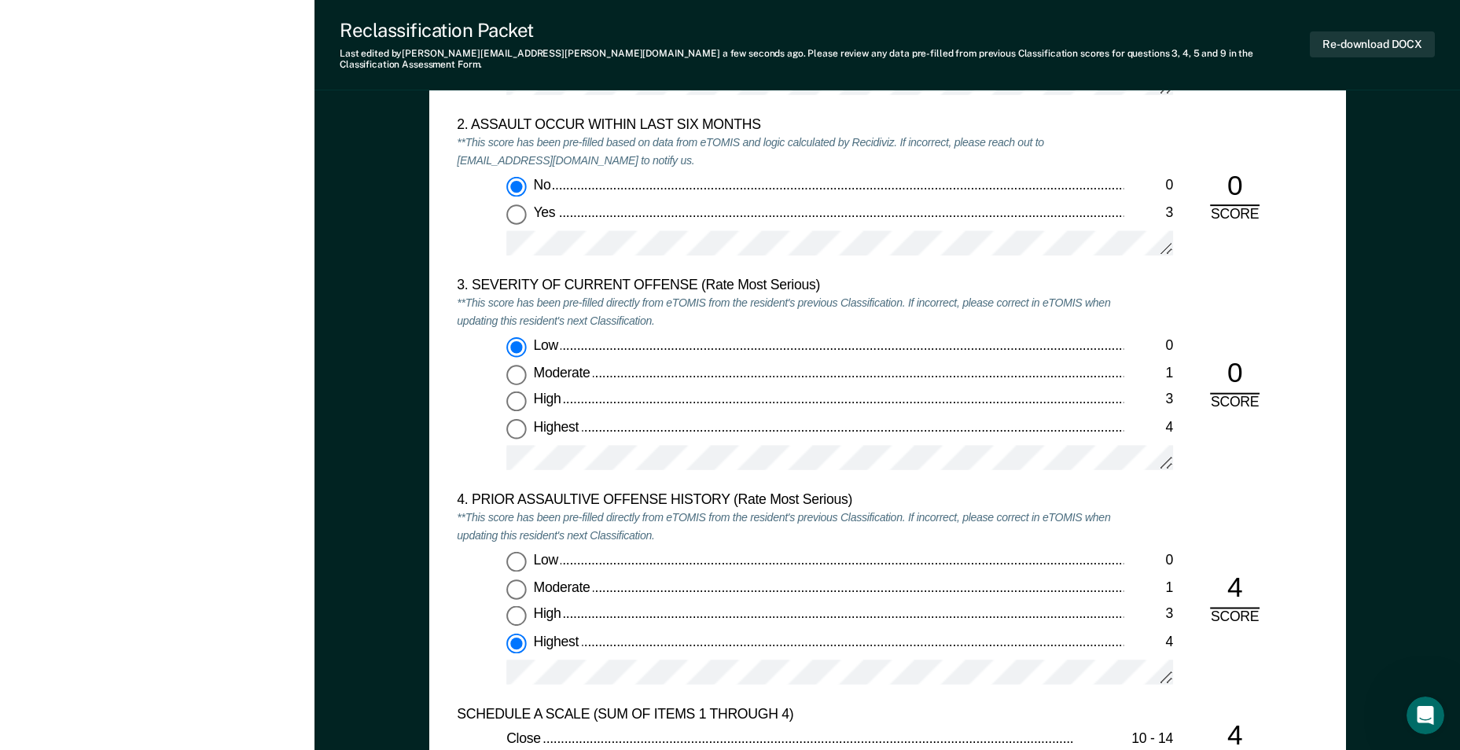
click at [801, 643] on div "Low 0 Moderate 1 High 3 Highest 4" at bounding box center [790, 625] width 667 height 146
click at [485, 653] on div "Low 0 Moderate 1 High 3 Highest 4" at bounding box center [790, 625] width 667 height 146
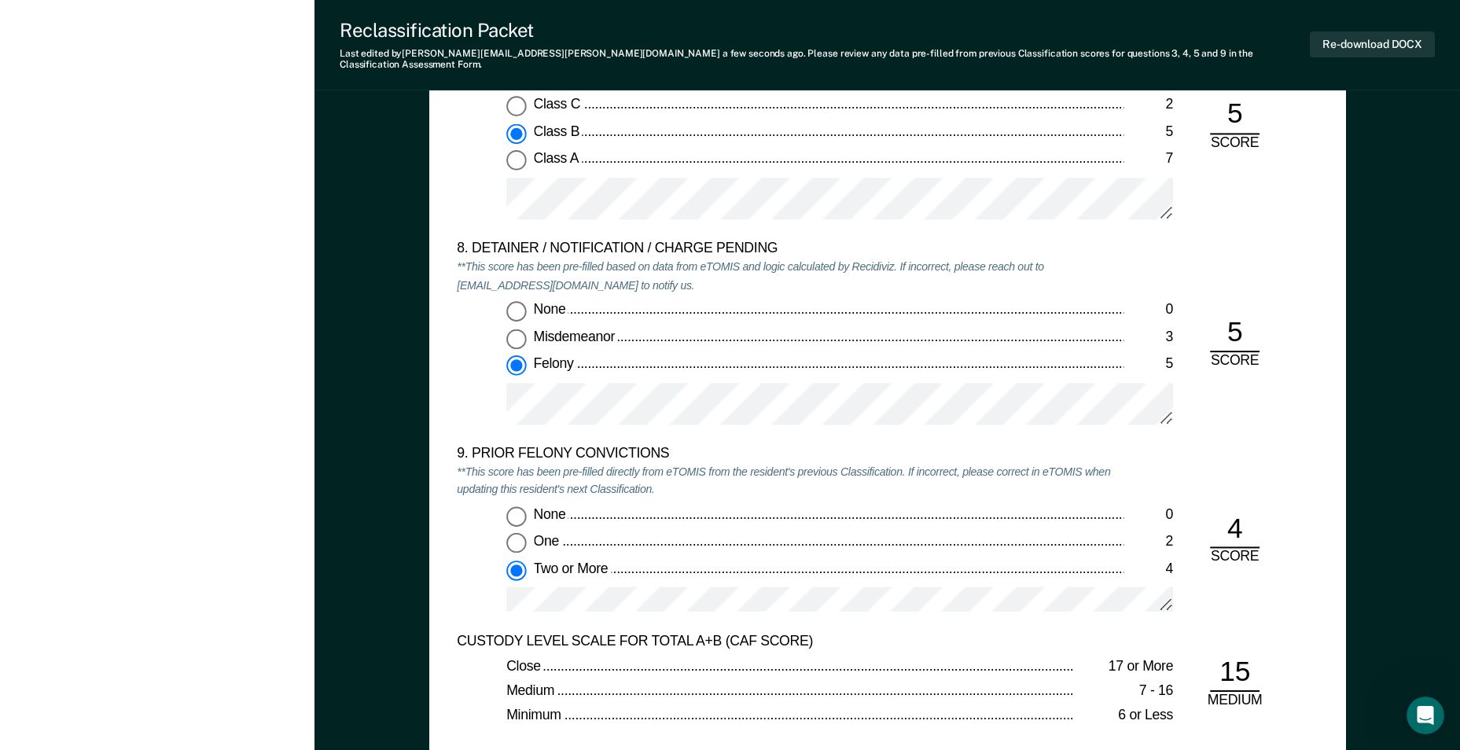
scroll to position [3146, 0]
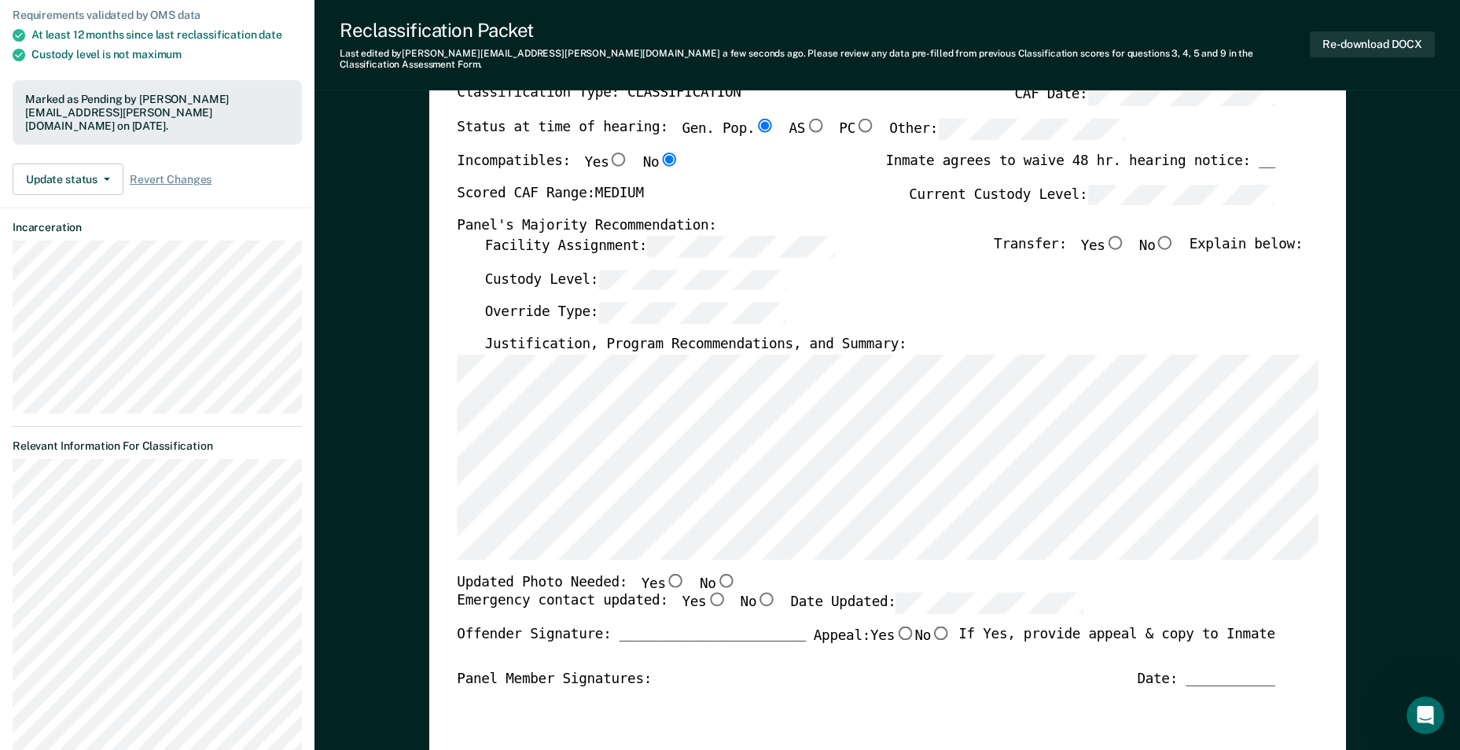
scroll to position [0, 0]
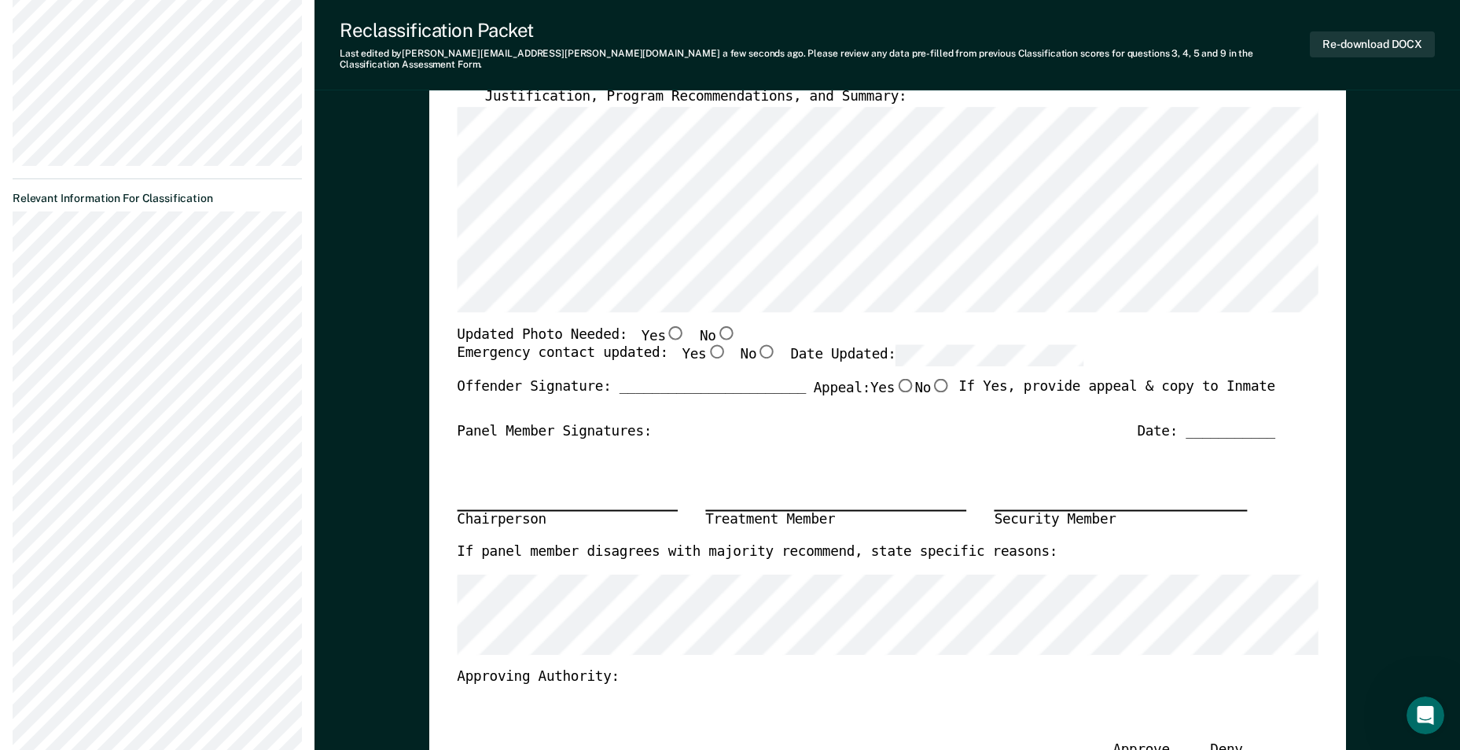
scroll to position [393, 0]
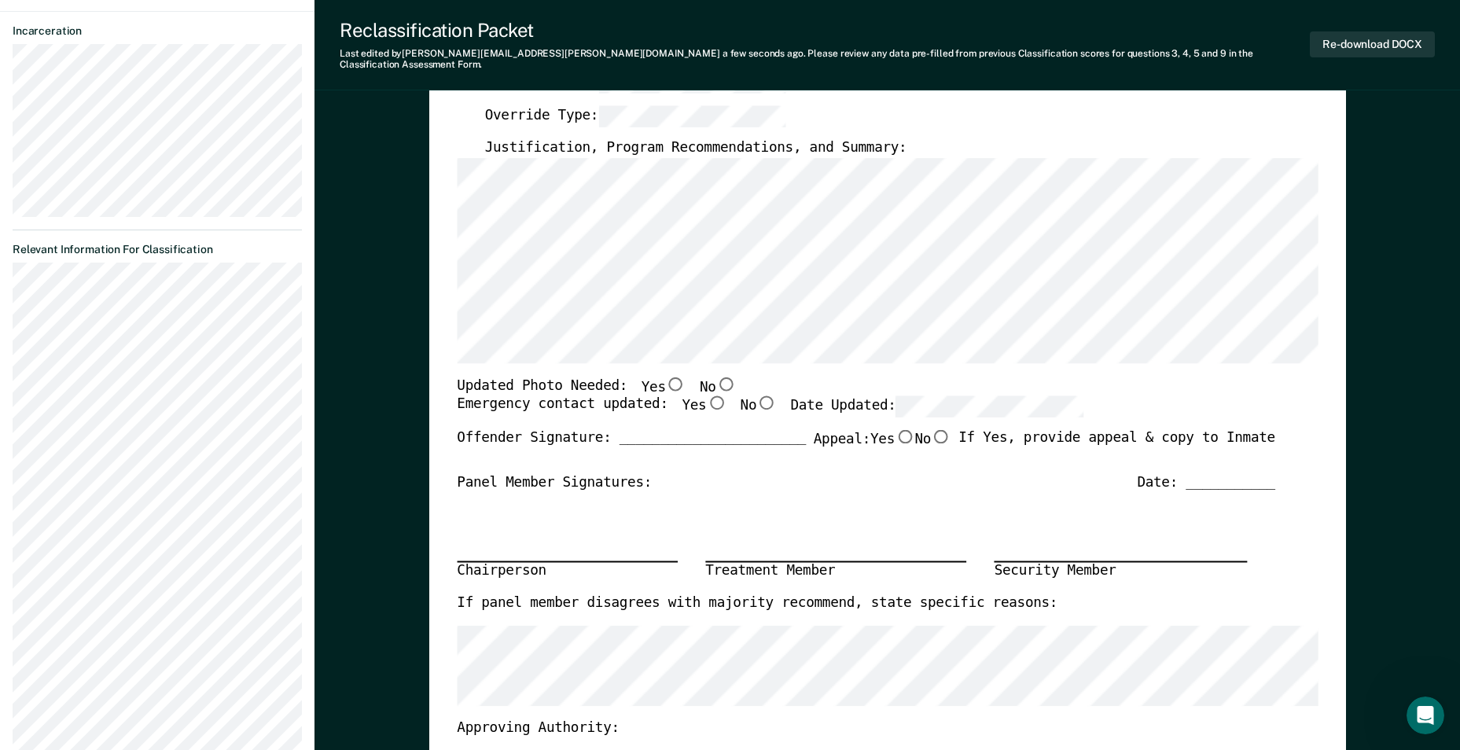
click at [716, 377] on input "No" at bounding box center [726, 384] width 20 height 14
type textarea "x"
radio input "true"
click at [706, 396] on input "Yes" at bounding box center [716, 403] width 20 height 14
type textarea "x"
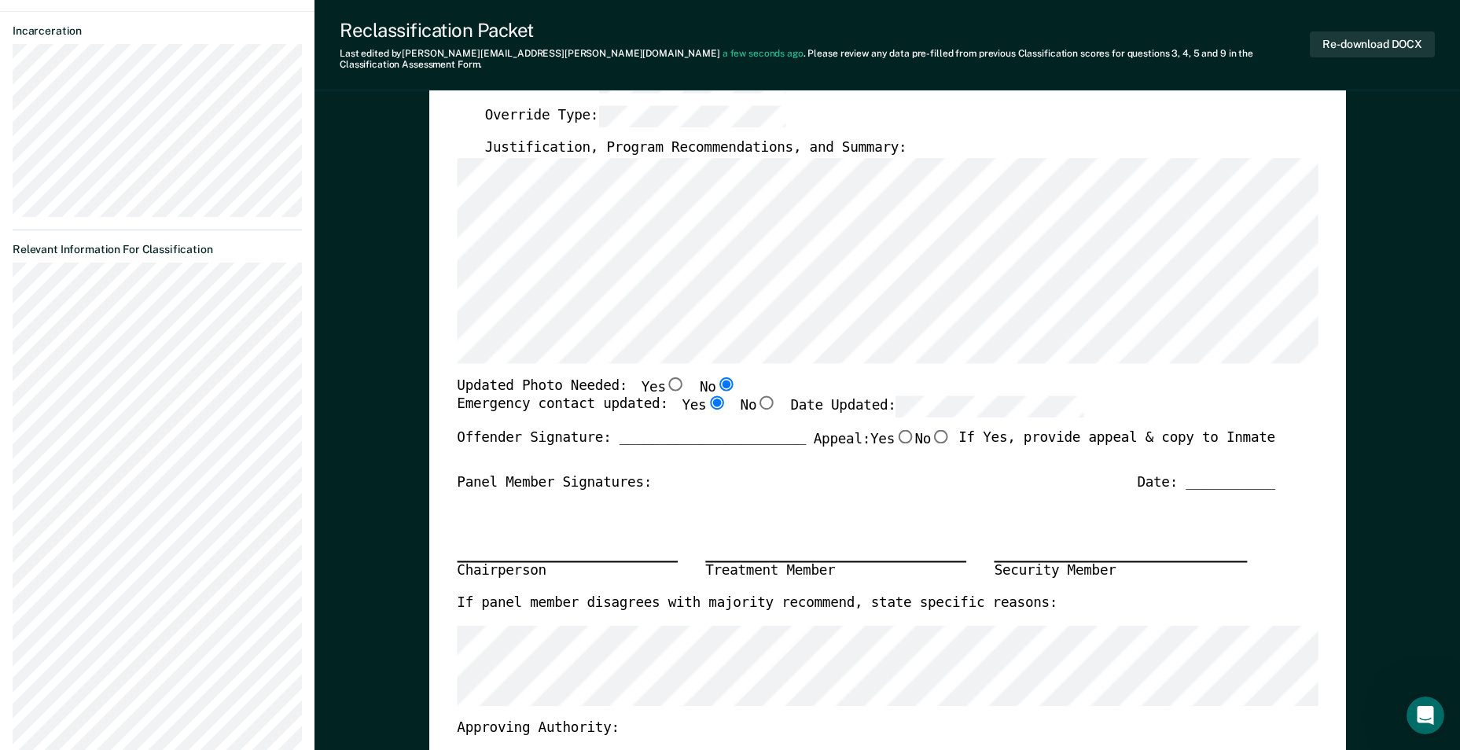
radio input "true"
type textarea "x"
